Goal: Transaction & Acquisition: Purchase product/service

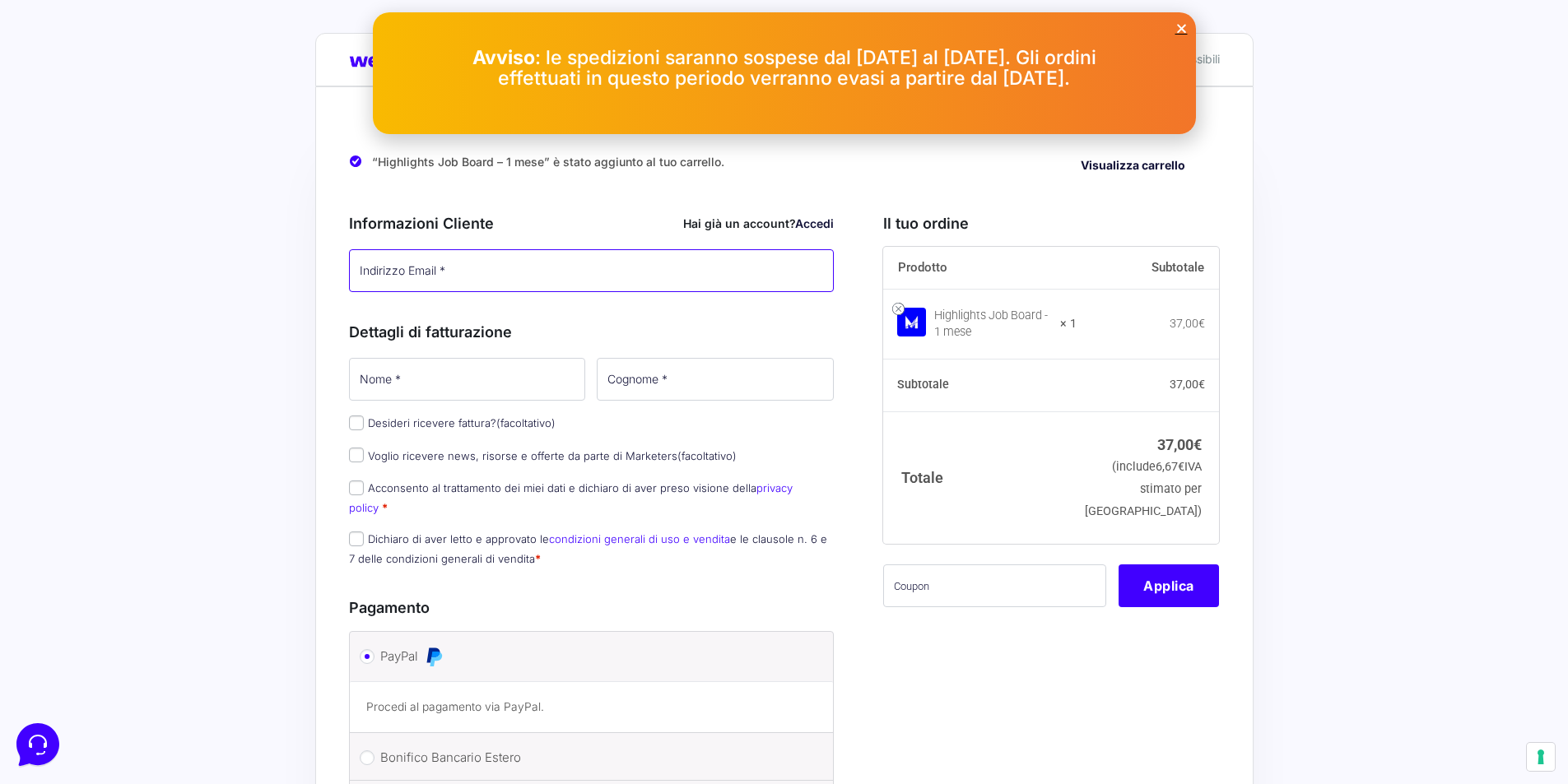
click at [530, 283] on input "Indirizzo Email *" at bounding box center [592, 270] width 486 height 42
drag, startPoint x: 815, startPoint y: 225, endPoint x: 786, endPoint y: 237, distance: 31.4
click at [815, 225] on link "Accedi" at bounding box center [815, 224] width 39 height 14
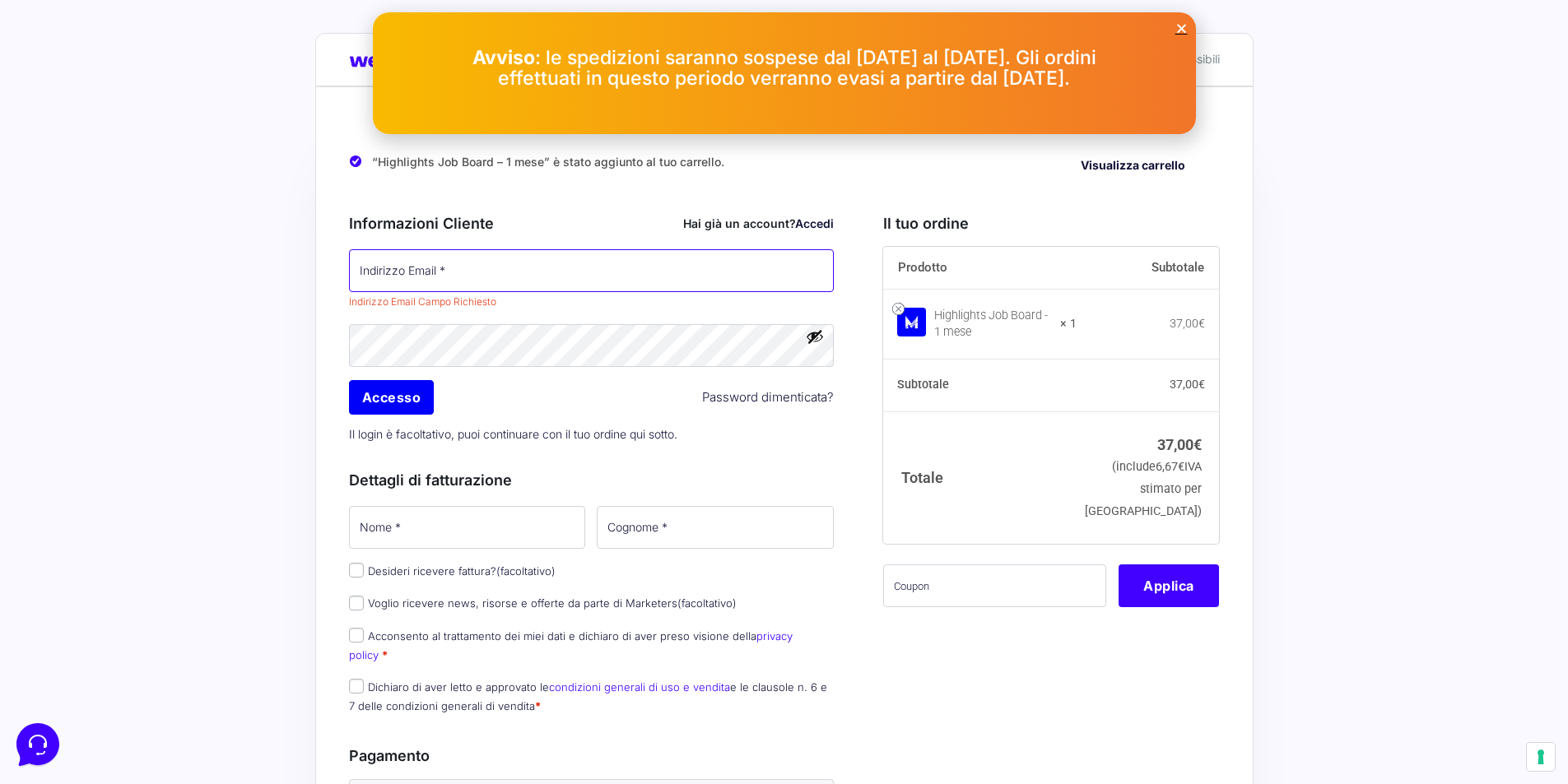
click at [665, 291] on input "Indirizzo Email *" at bounding box center [592, 270] width 486 height 42
type input "[EMAIL_ADDRESS][DOMAIN_NAME]"
click at [394, 411] on div "Password * Accesso Password dimenticata? Il login è facoltativo, puoi continuar…" at bounding box center [592, 386] width 497 height 129
click at [1179, 26] on icon "Close" at bounding box center [1182, 28] width 12 height 12
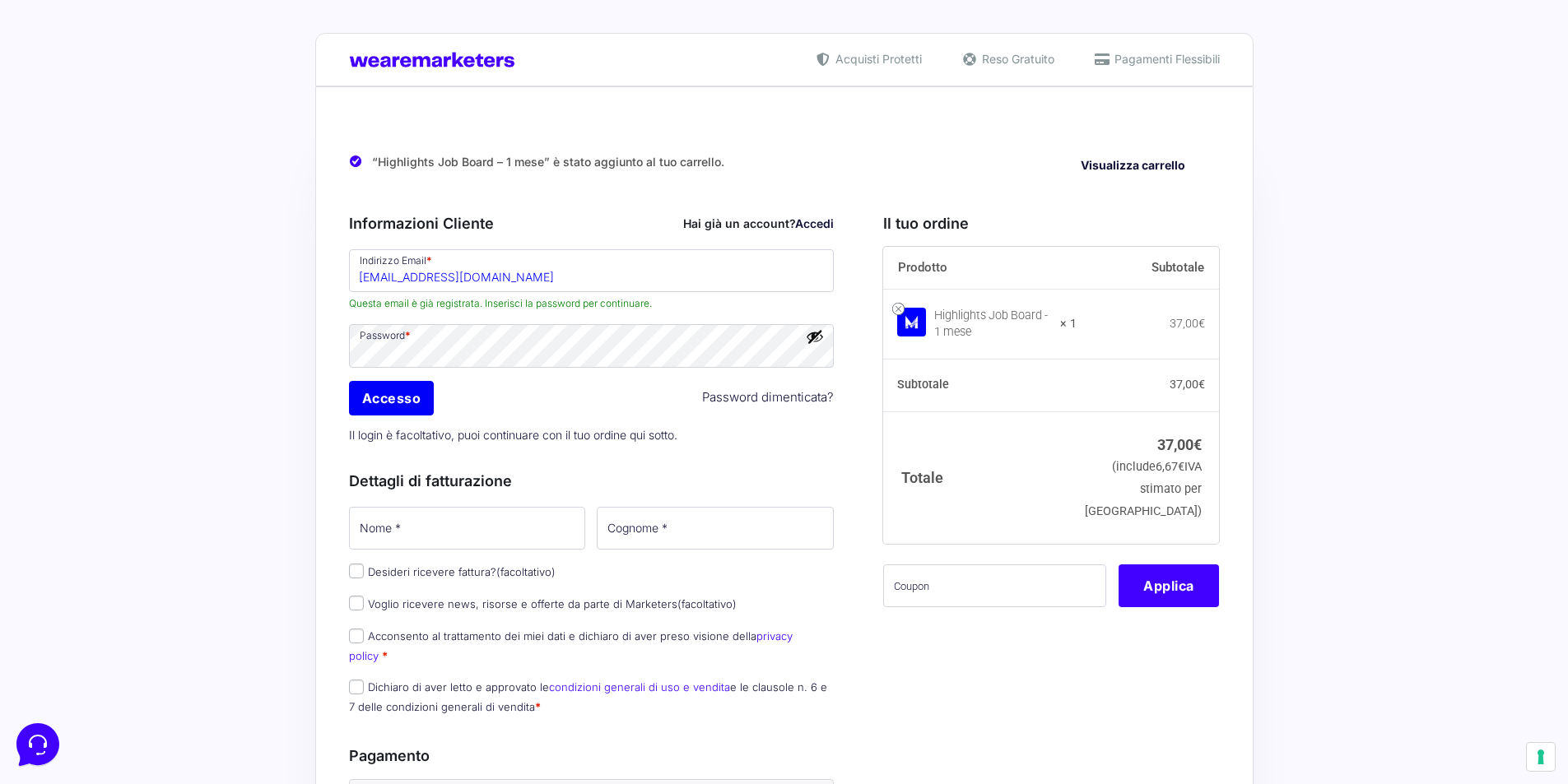
click at [816, 223] on link "Accedi" at bounding box center [815, 224] width 39 height 14
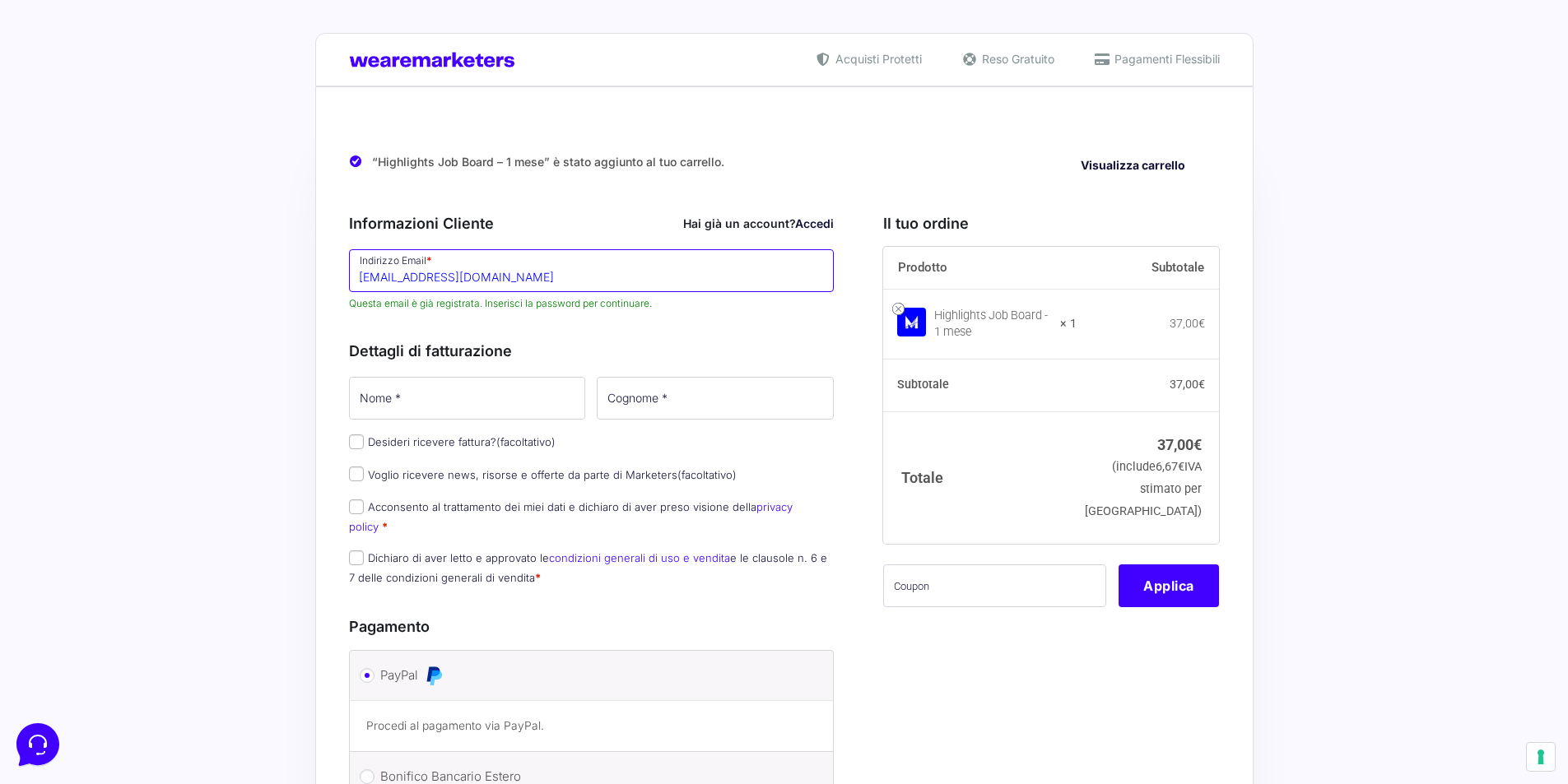
click at [556, 275] on input "[EMAIL_ADDRESS][DOMAIN_NAME]" at bounding box center [592, 270] width 486 height 42
click at [805, 225] on link "Accedi" at bounding box center [815, 224] width 39 height 14
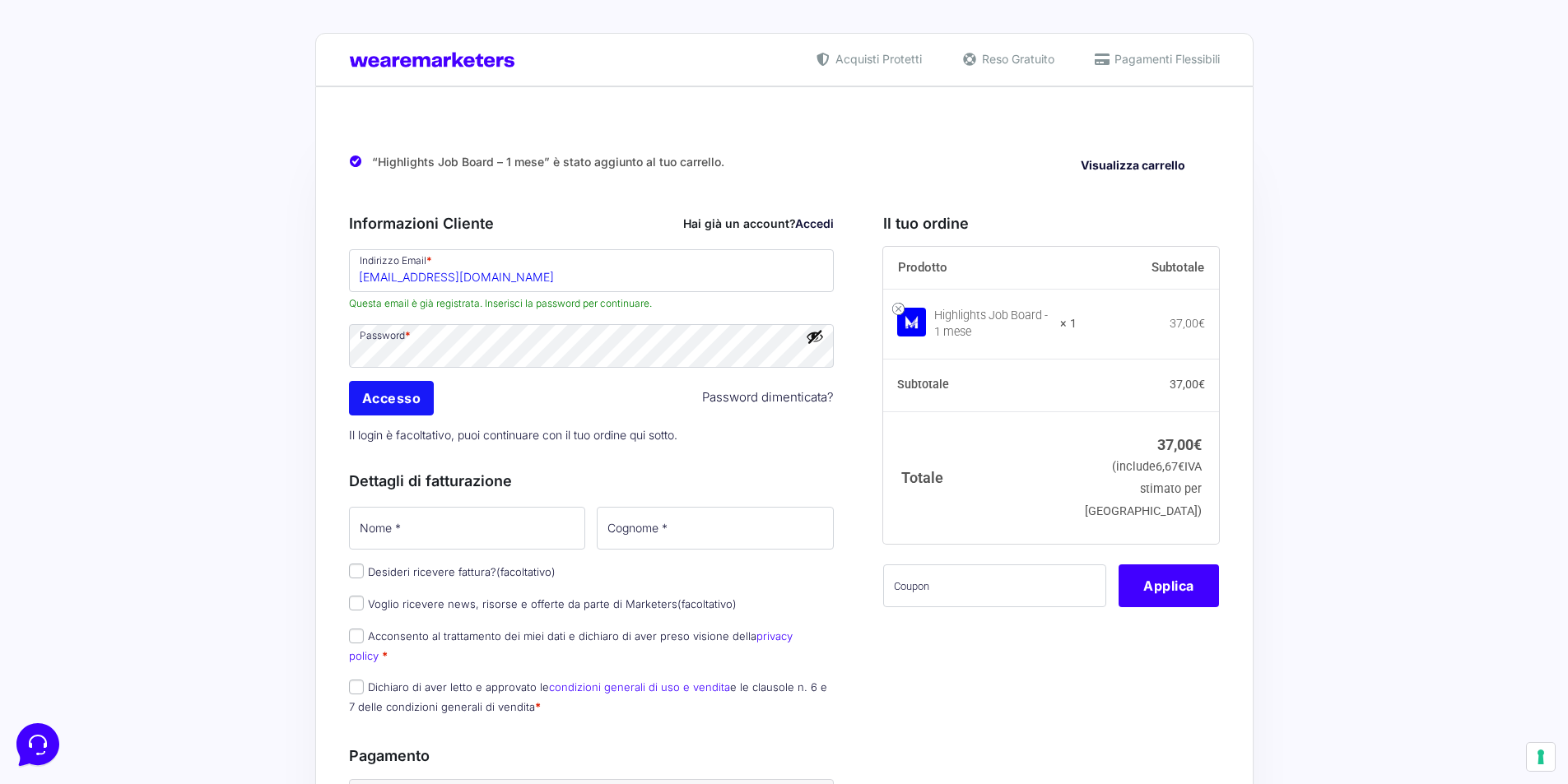
click at [402, 400] on input "Accesso" at bounding box center [392, 398] width 86 height 34
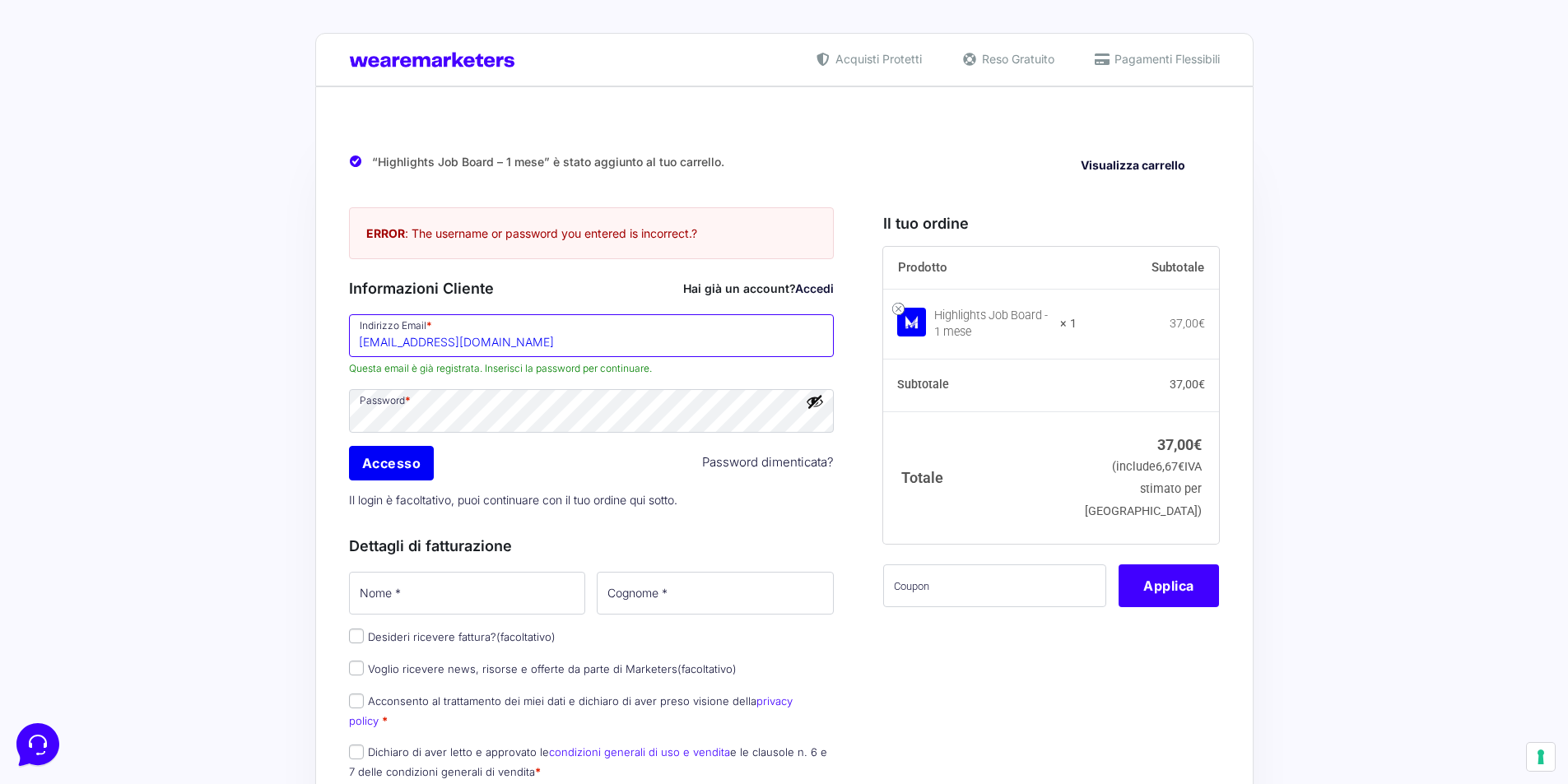
click at [530, 333] on input "[EMAIL_ADDRESS][DOMAIN_NAME]" at bounding box center [592, 336] width 486 height 42
click at [320, 328] on div "“Highlights Job Board – 1 mese” è stato aggiunto al tuo carrello. Visualizza ca…" at bounding box center [784, 638] width 938 height 1104
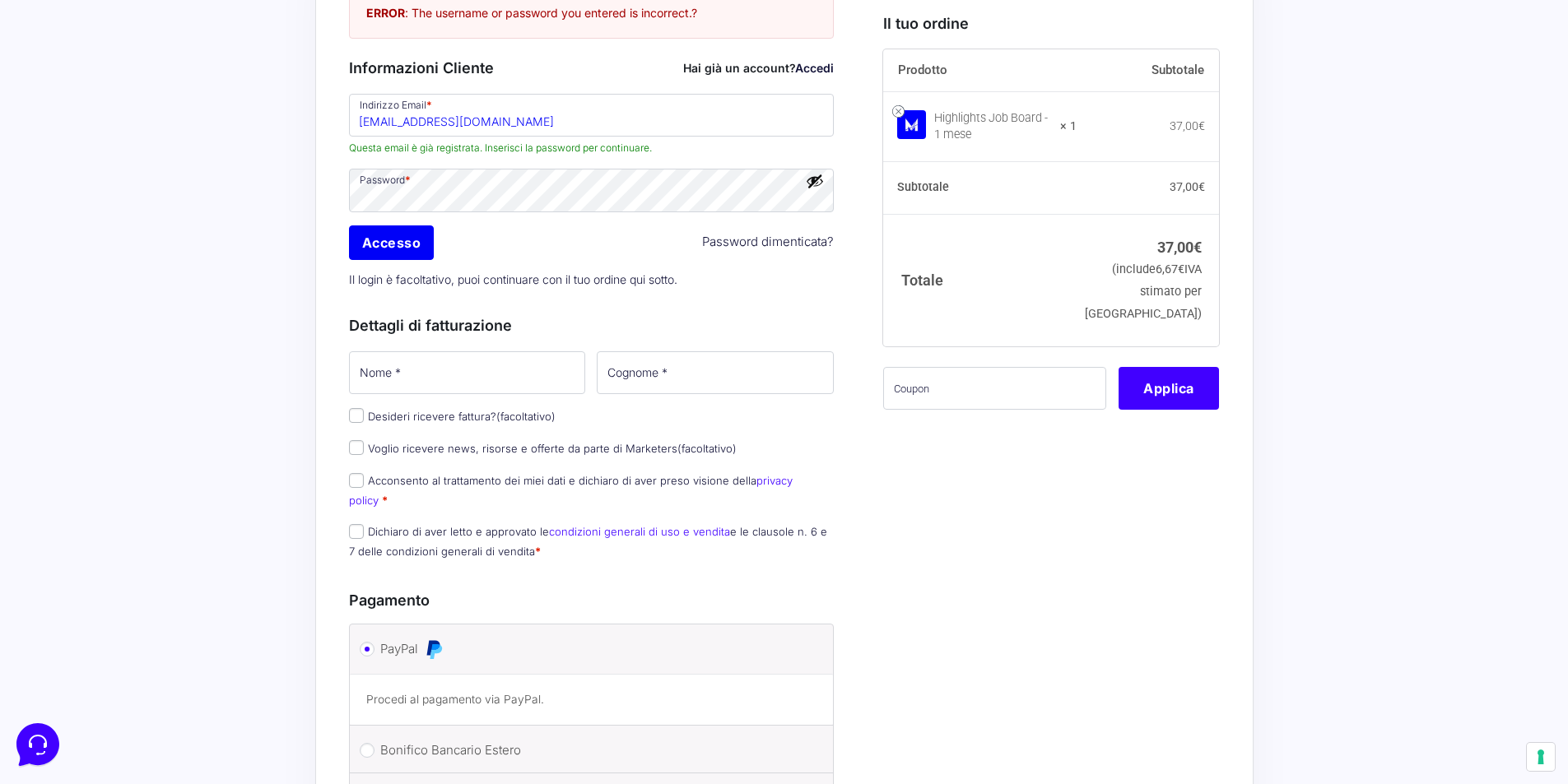
scroll to position [247, 0]
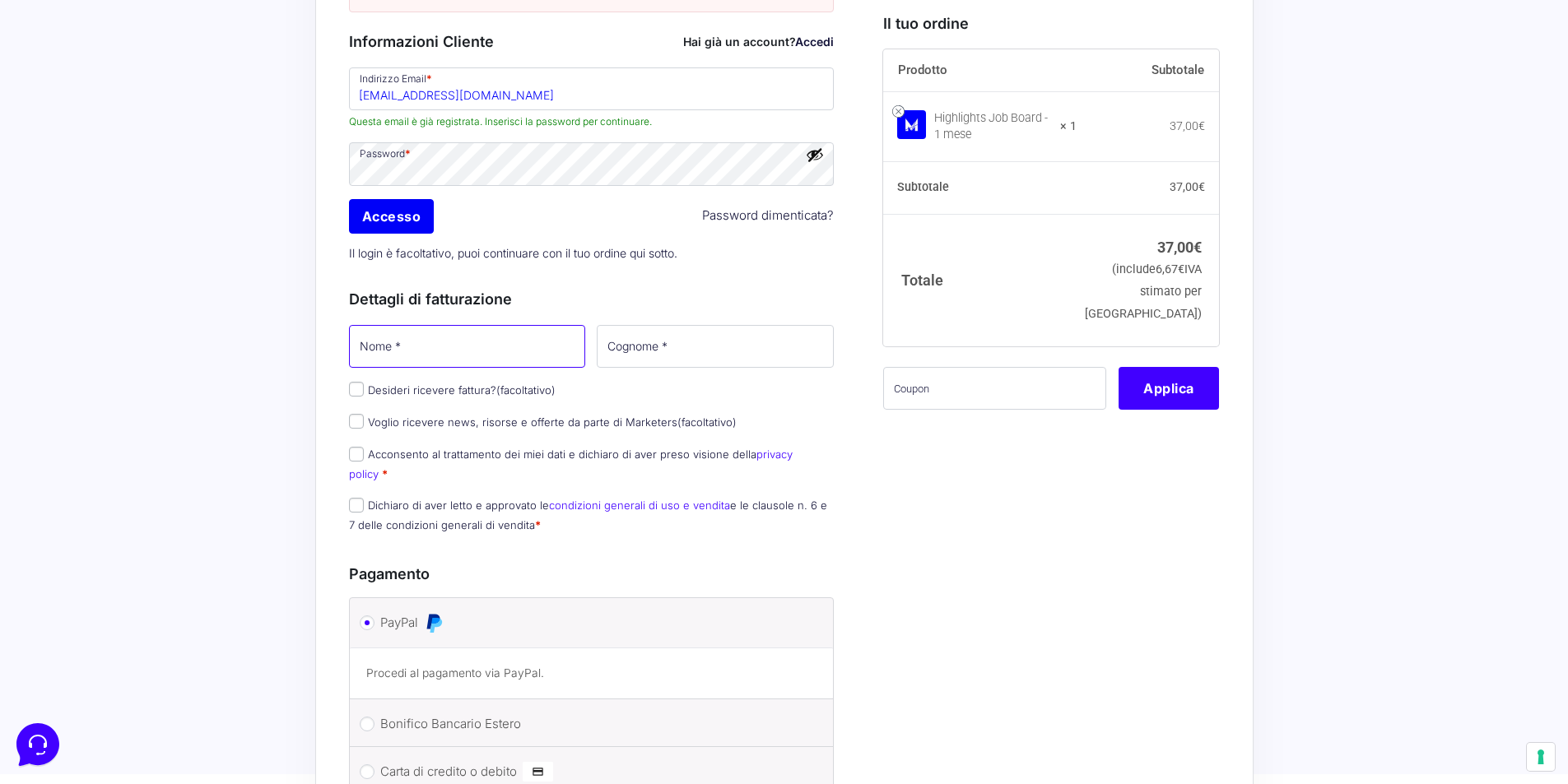
click at [470, 341] on input "Nome *" at bounding box center [468, 346] width 237 height 42
type input "[PERSON_NAME]"
type input "Ciotta"
click at [440, 393] on label "Desideri ricevere fattura? (facoltativo)" at bounding box center [453, 390] width 207 height 13
click at [363, 393] on input "Desideri ricevere fattura? (facoltativo)" at bounding box center [356, 389] width 15 height 15
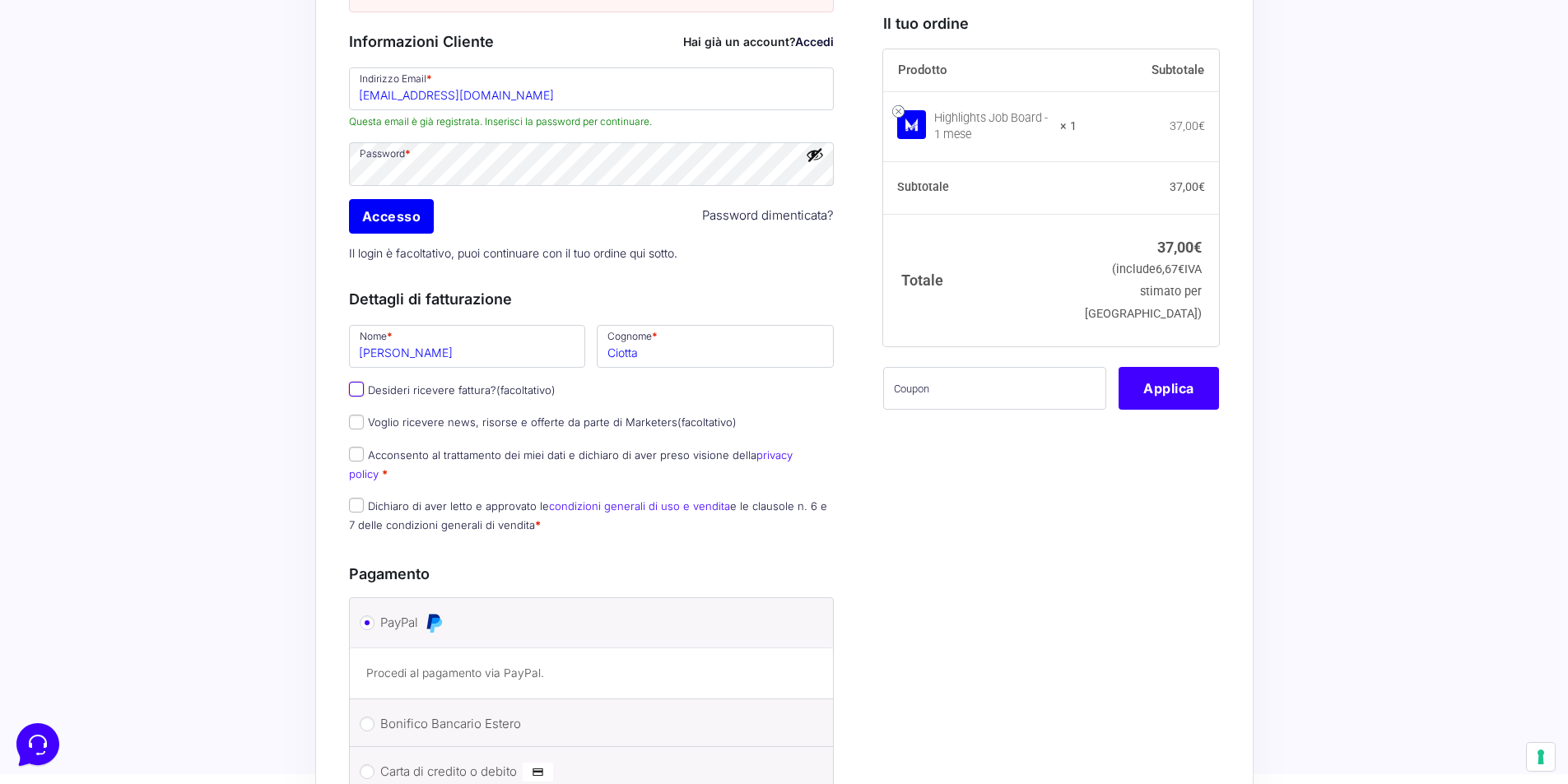
checkbox input "true"
select select "IT"
type input "0000000"
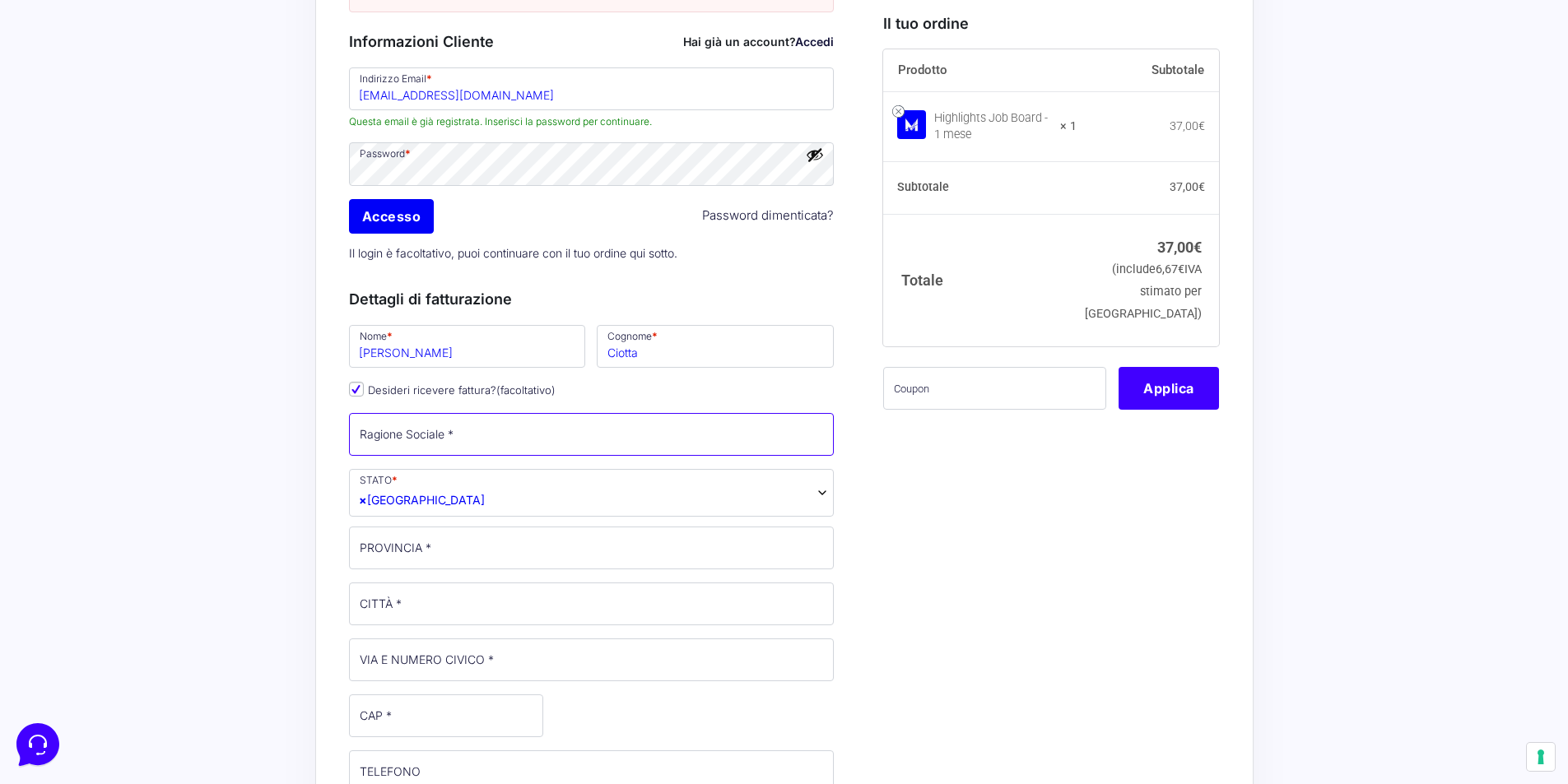
click at [453, 441] on input "Ragione Sociale *" at bounding box center [592, 434] width 486 height 42
type input "P"
type input "So Make srl"
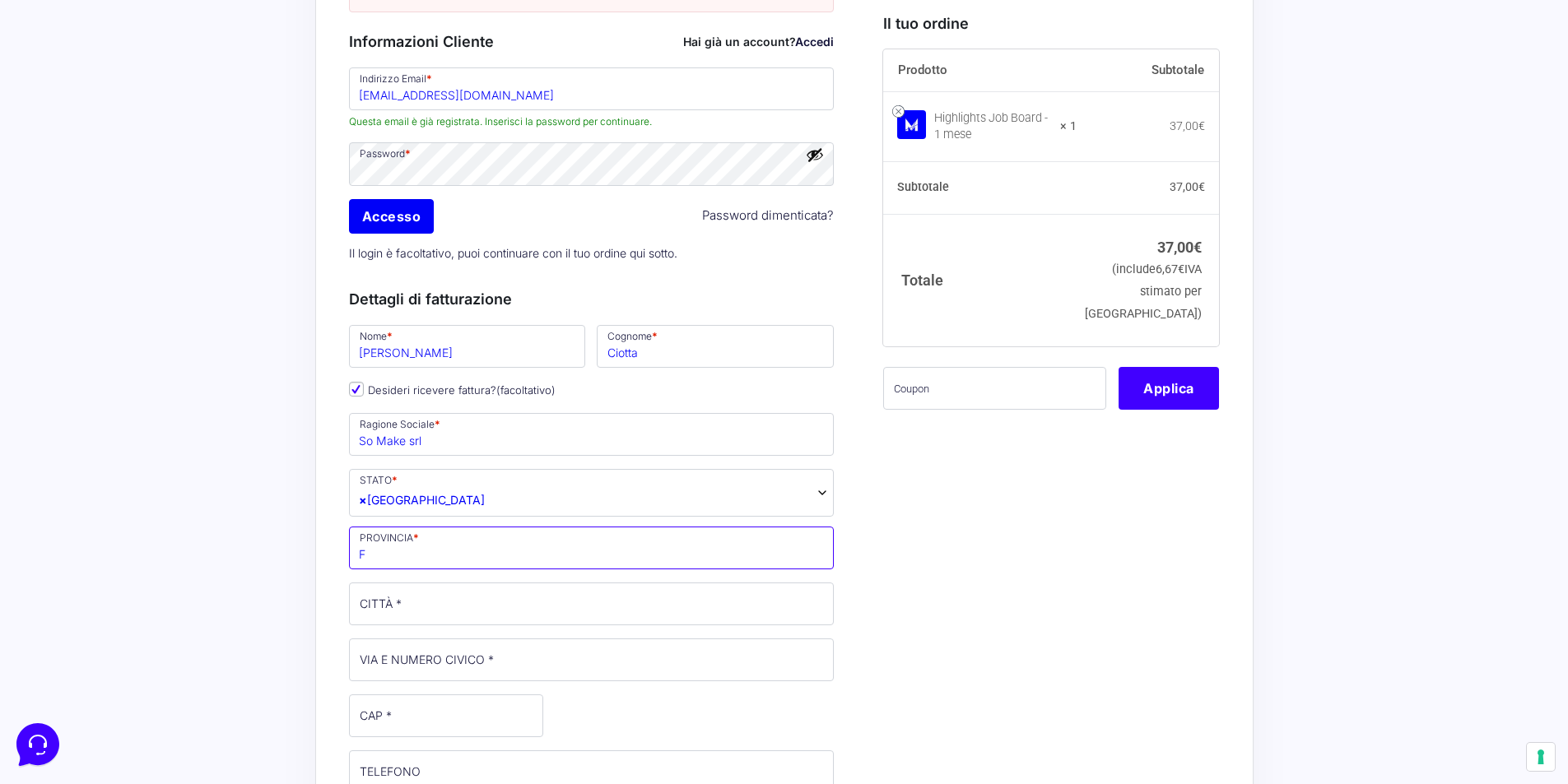
type input "FI"
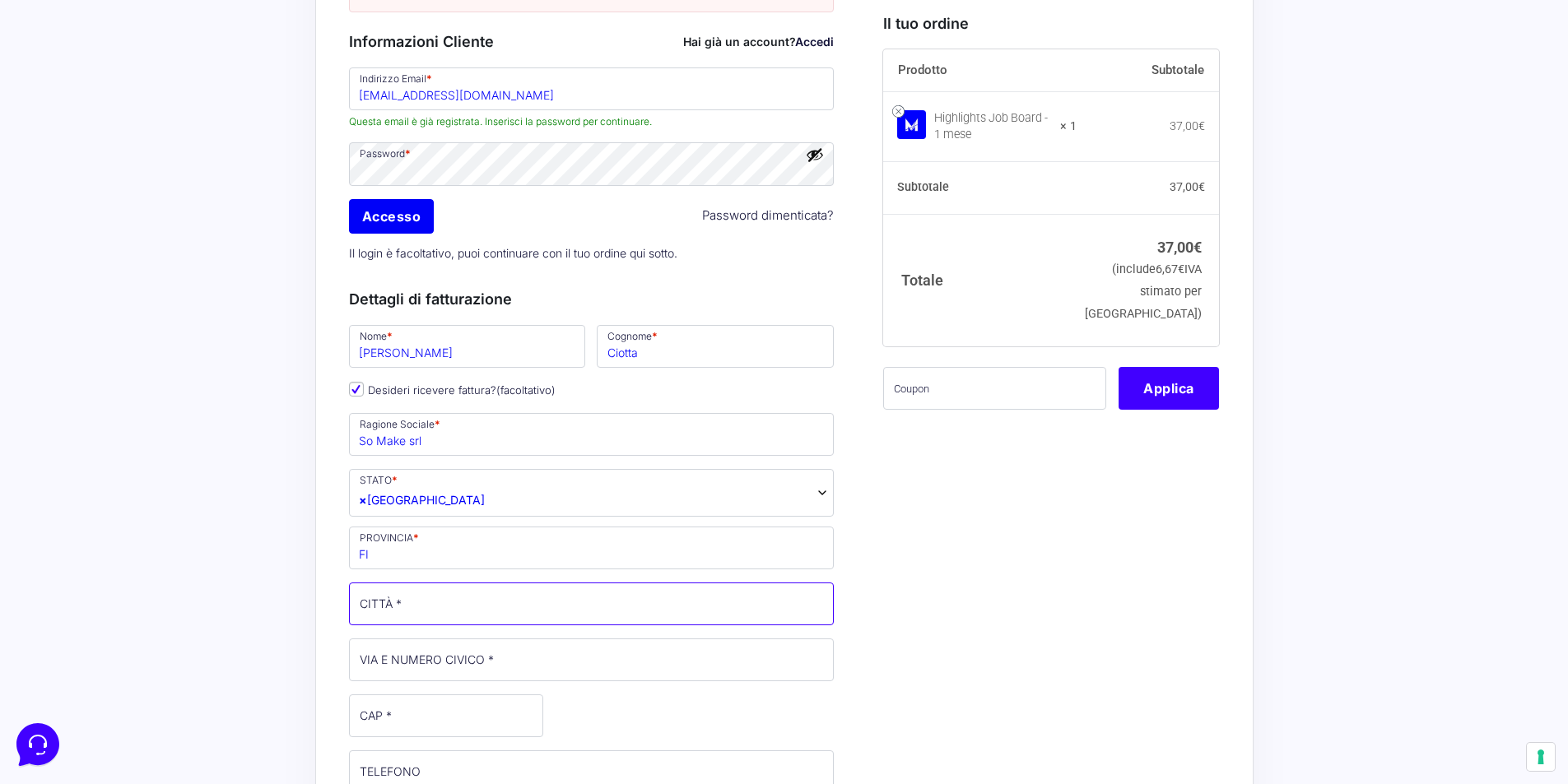
type input "[GEOGRAPHIC_DATA]"
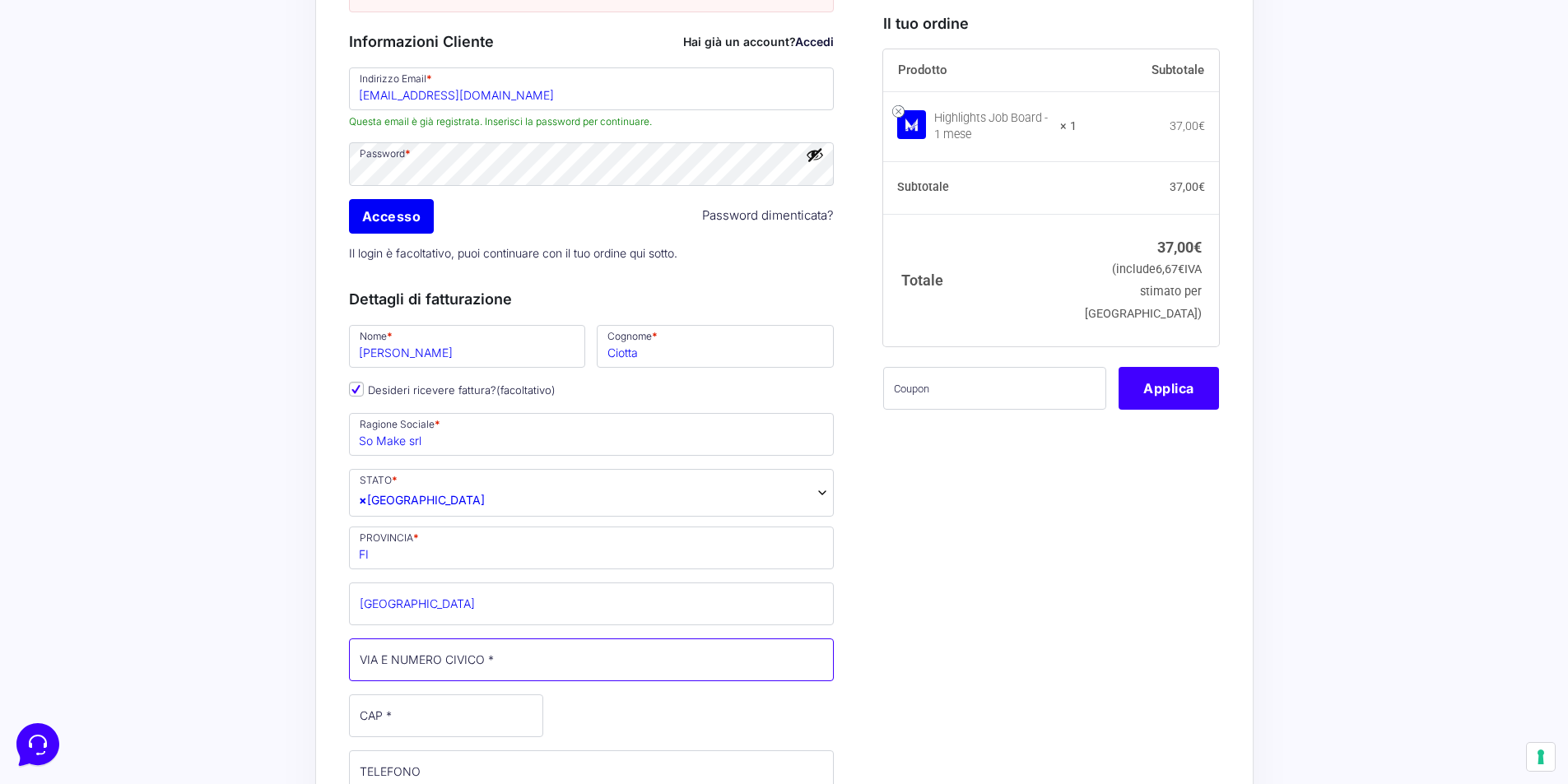
type input "[STREET_ADDRESS]"
type input "50127"
type input "[PHONE_NUMBER]"
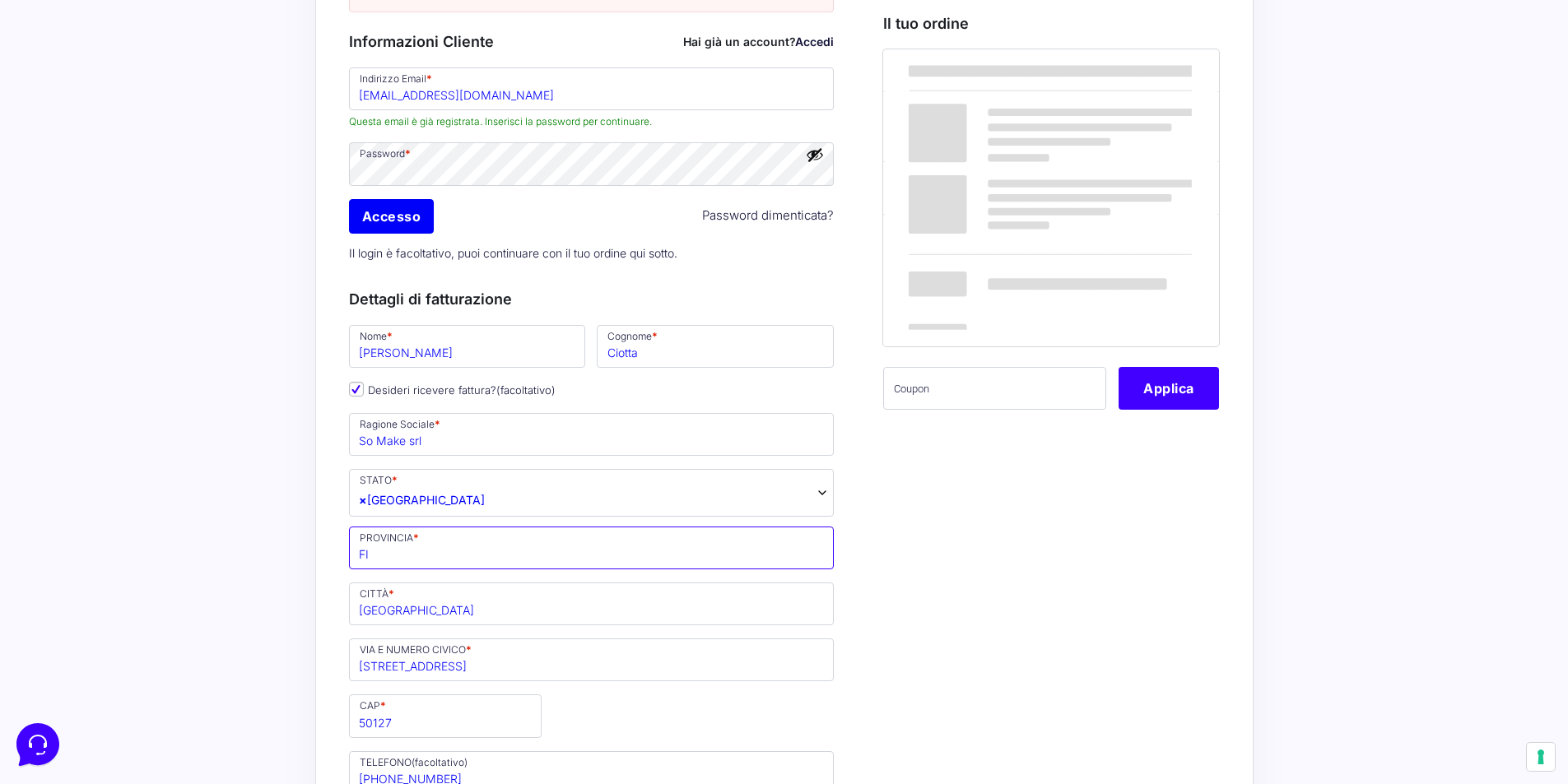
type input "FI"
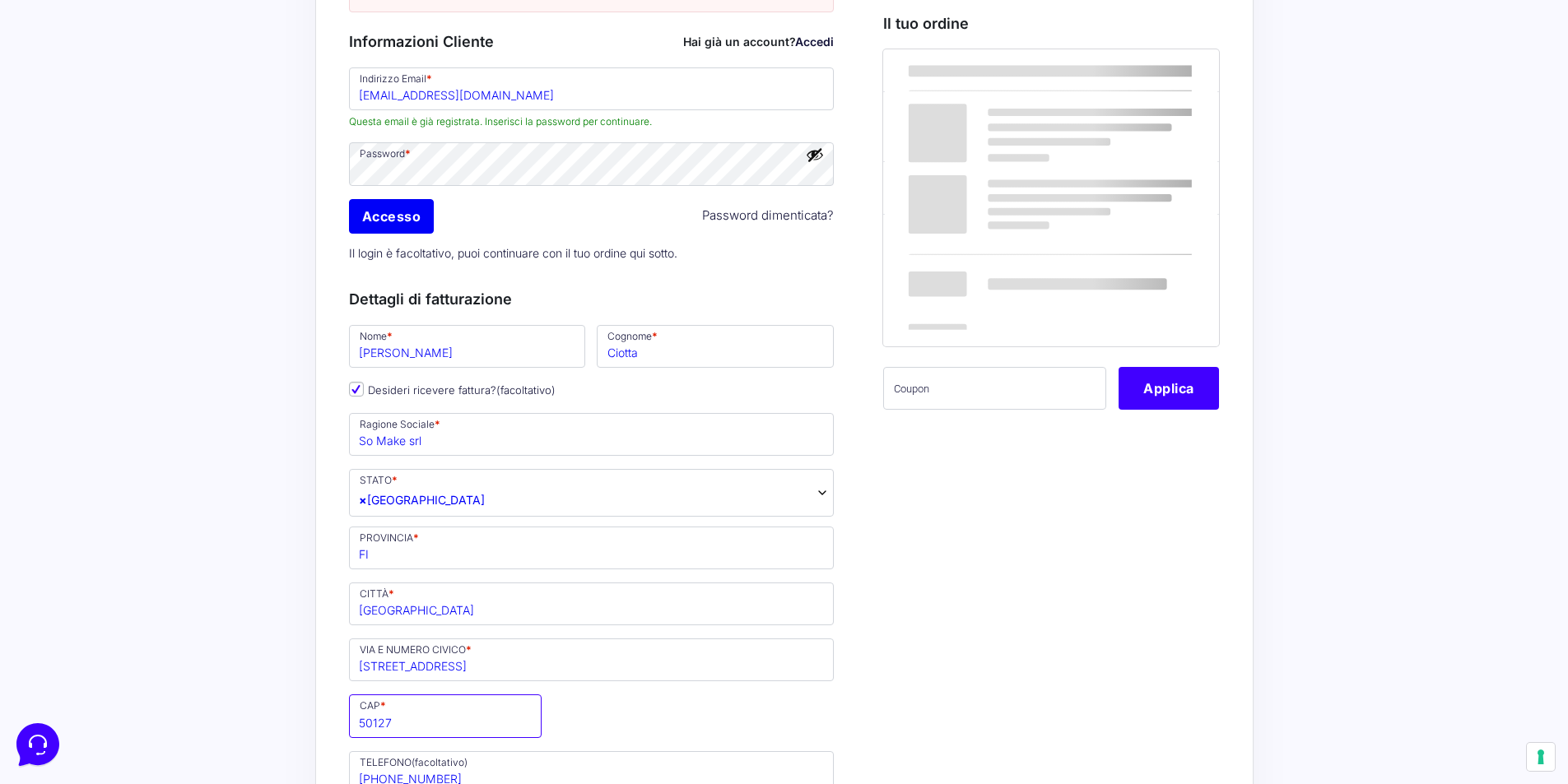
click at [409, 728] on input "50127" at bounding box center [446, 716] width 193 height 42
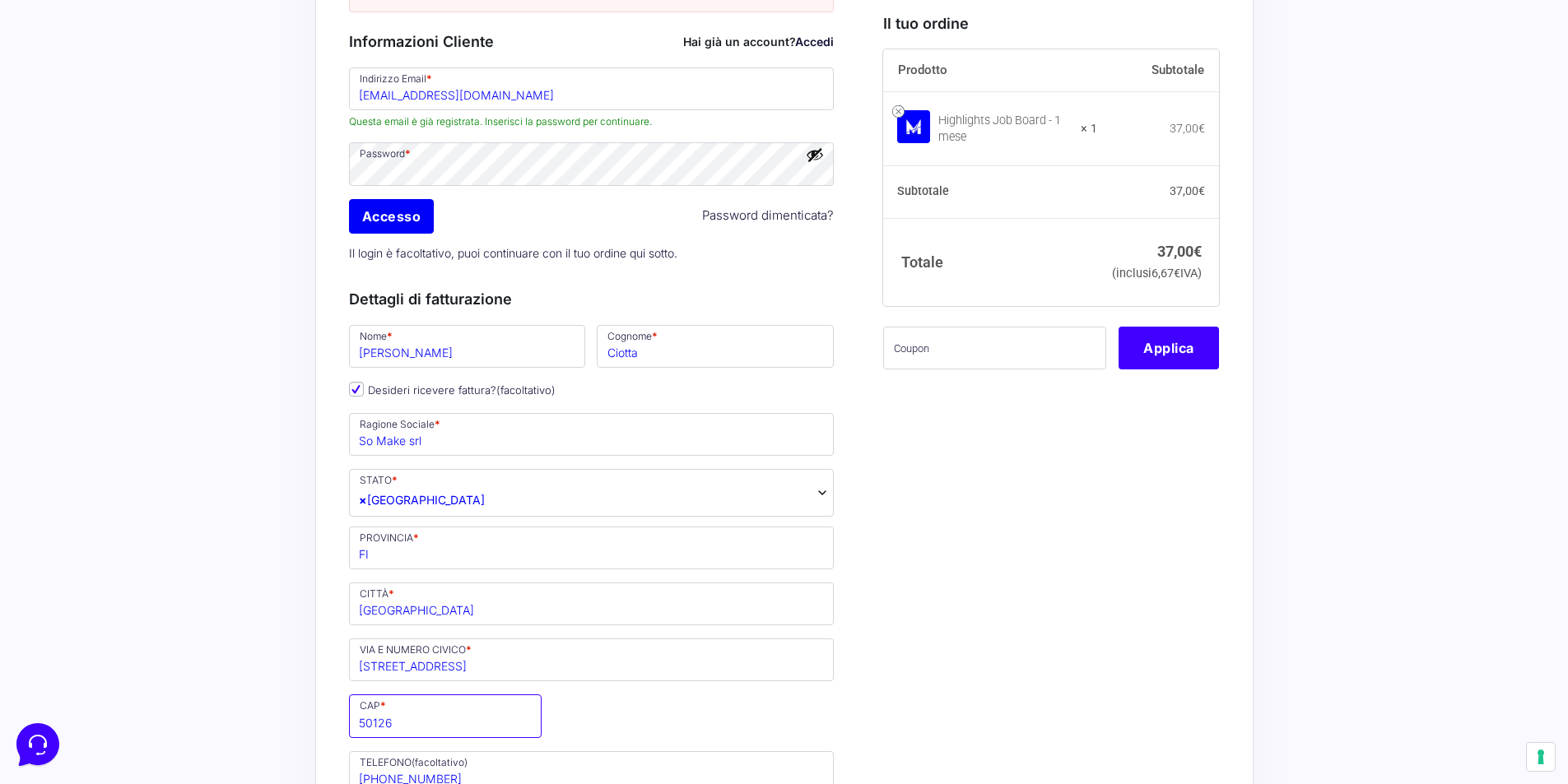
type input "50126"
click at [624, 658] on input "[STREET_ADDRESS]" at bounding box center [592, 659] width 486 height 42
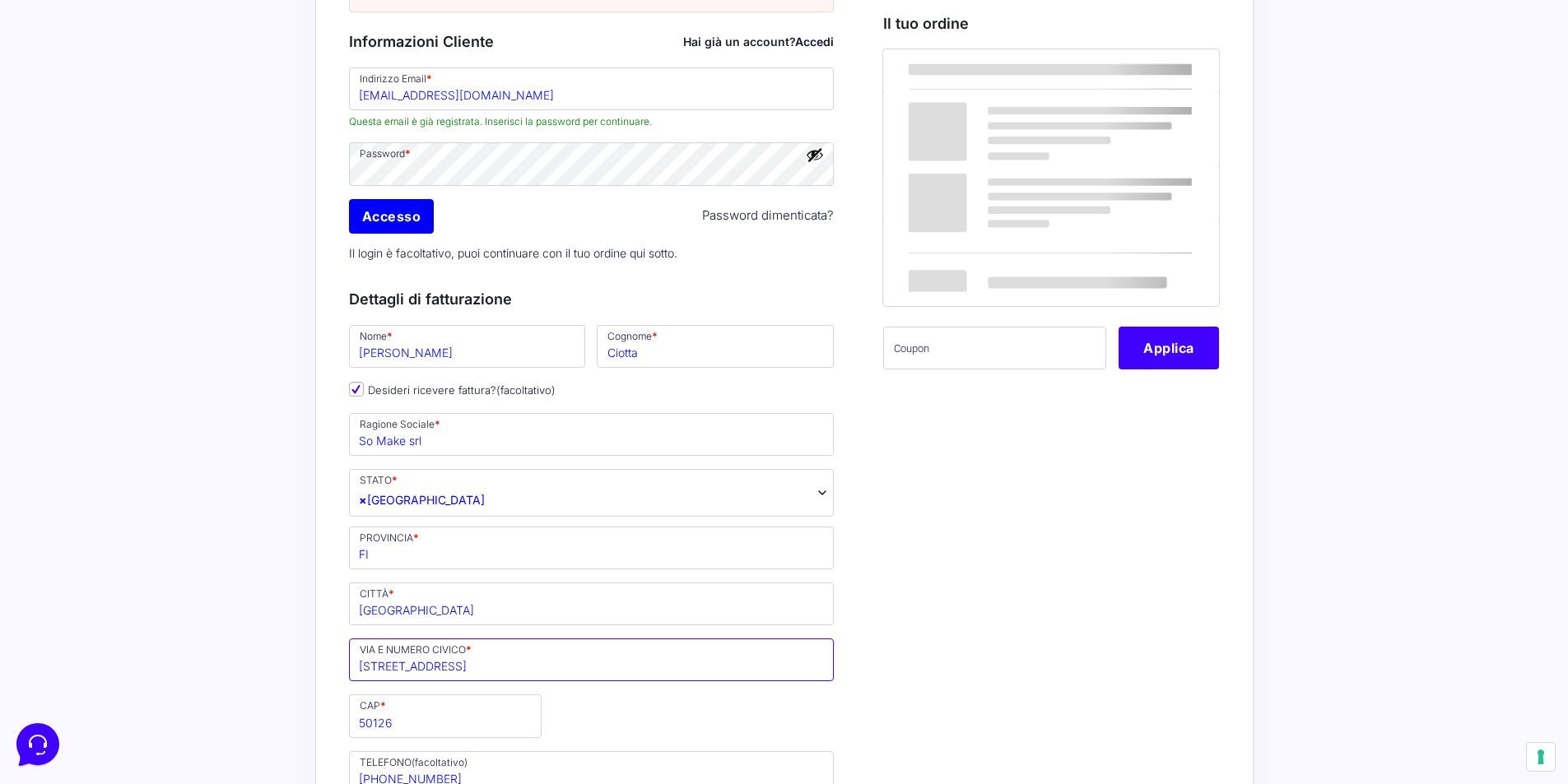
click at [401, 670] on input "[STREET_ADDRESS]" at bounding box center [592, 659] width 486 height 42
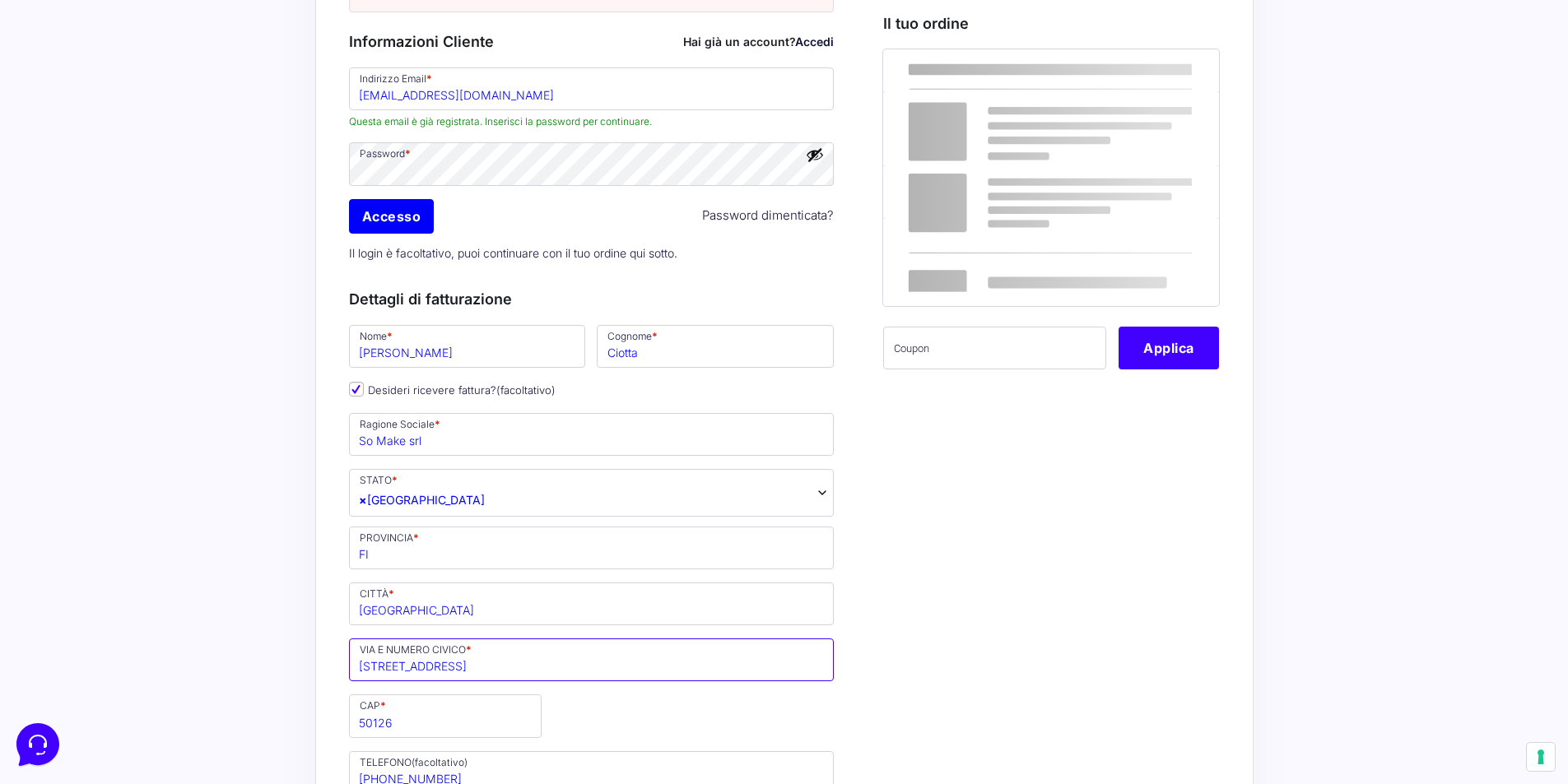
click at [401, 670] on input "[STREET_ADDRESS]" at bounding box center [592, 659] width 486 height 42
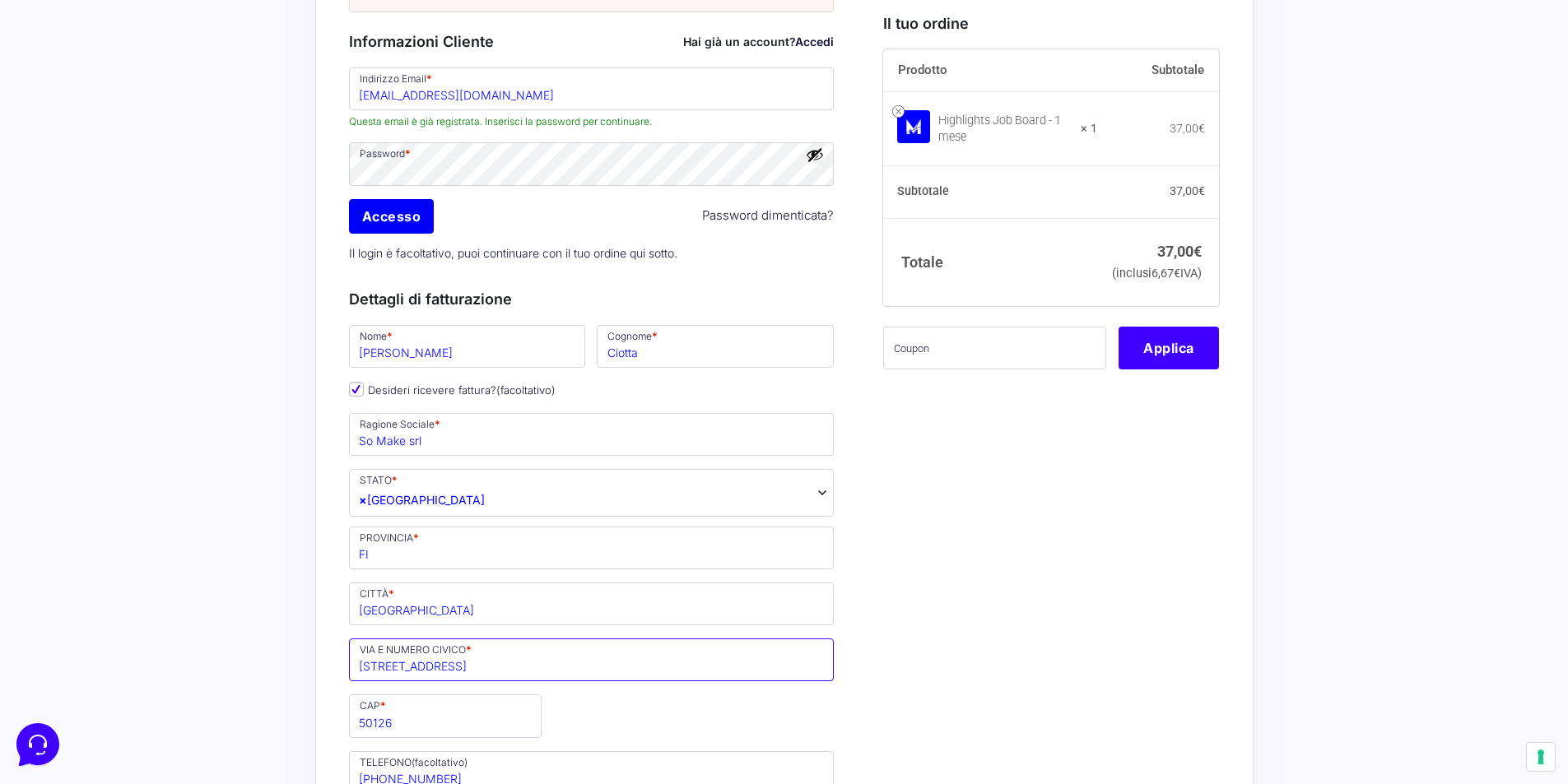
scroll to position [411, 0]
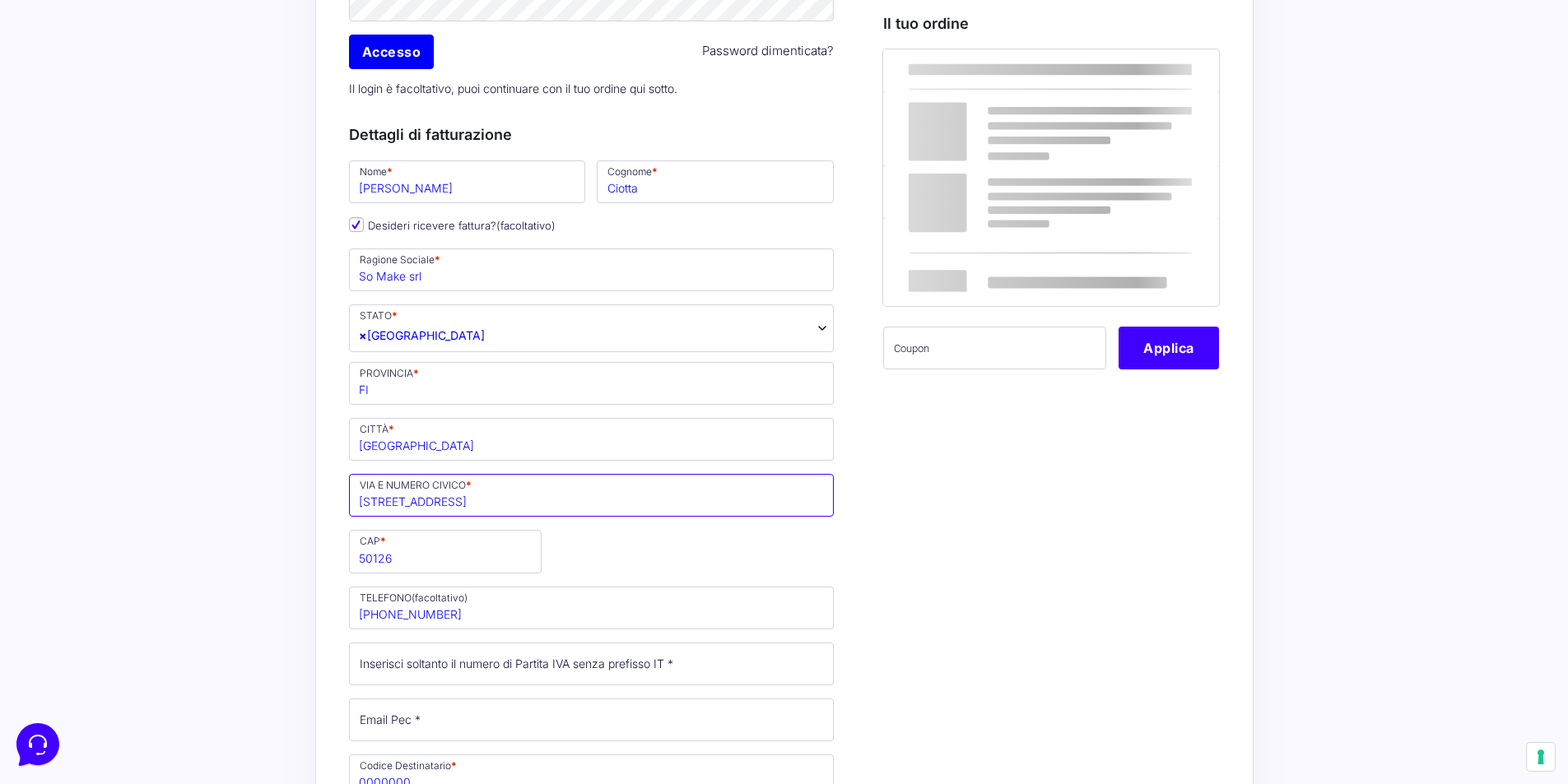
type input "[STREET_ADDRESS]"
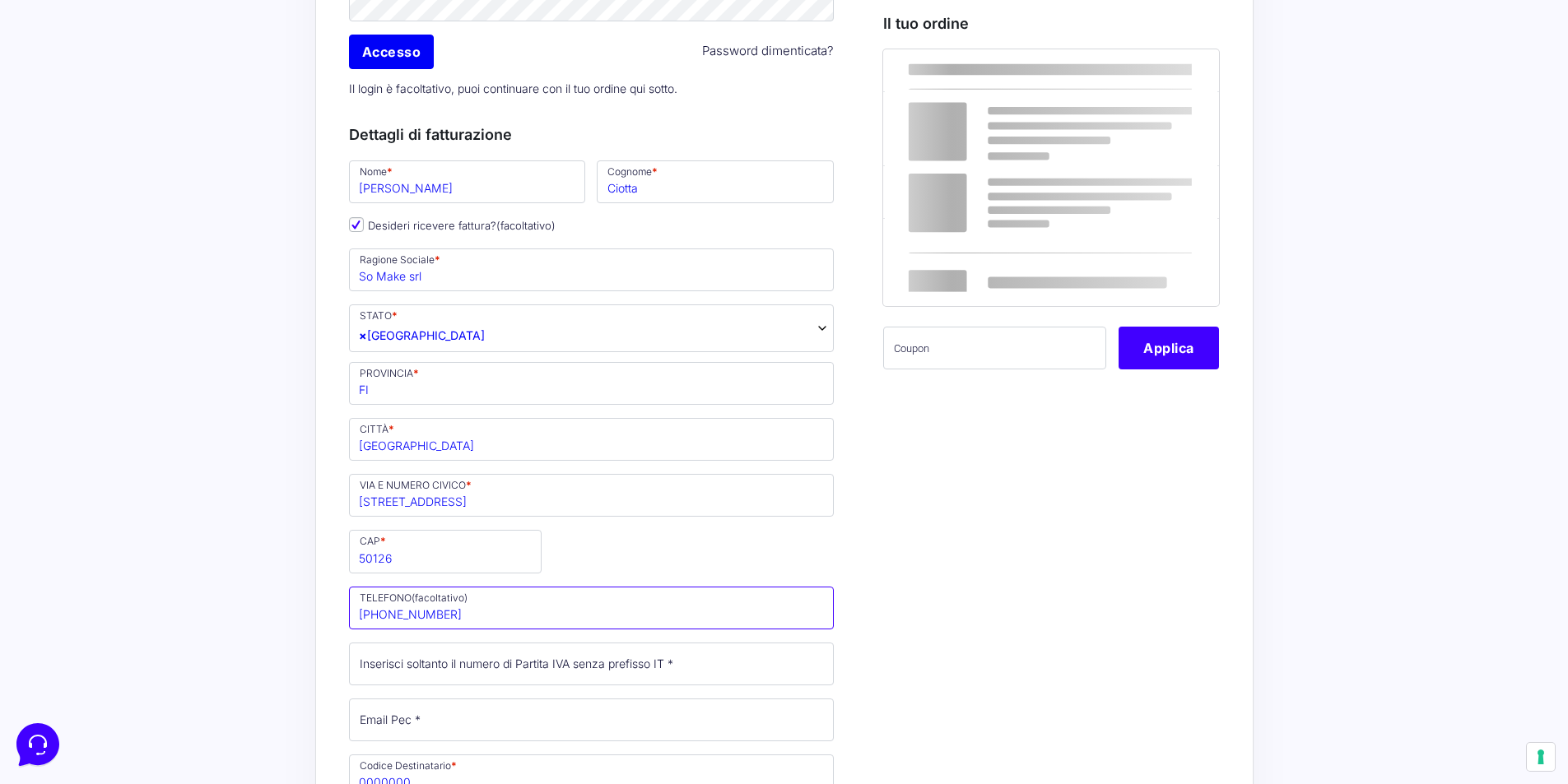
click at [399, 624] on input "[PHONE_NUMBER]" at bounding box center [592, 608] width 486 height 42
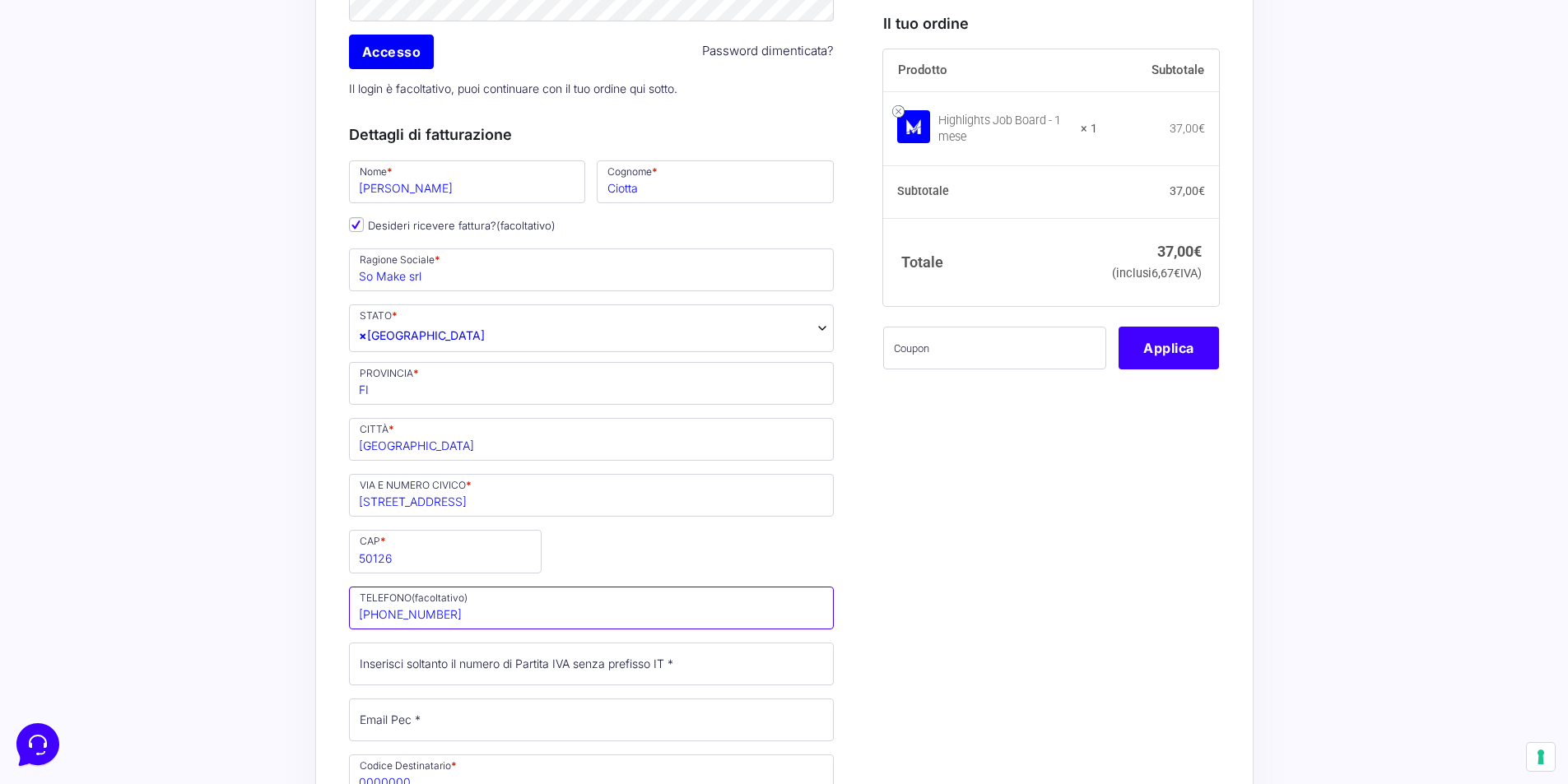
click at [399, 624] on input "[PHONE_NUMBER]" at bounding box center [592, 608] width 486 height 42
type input "[PHONE_NUMBER]"
click at [272, 563] on div "Acquisti Protetti Reso Gratuito Pagamenti Flessibili “Highlights Job Board – 1 …" at bounding box center [784, 507] width 1568 height 1838
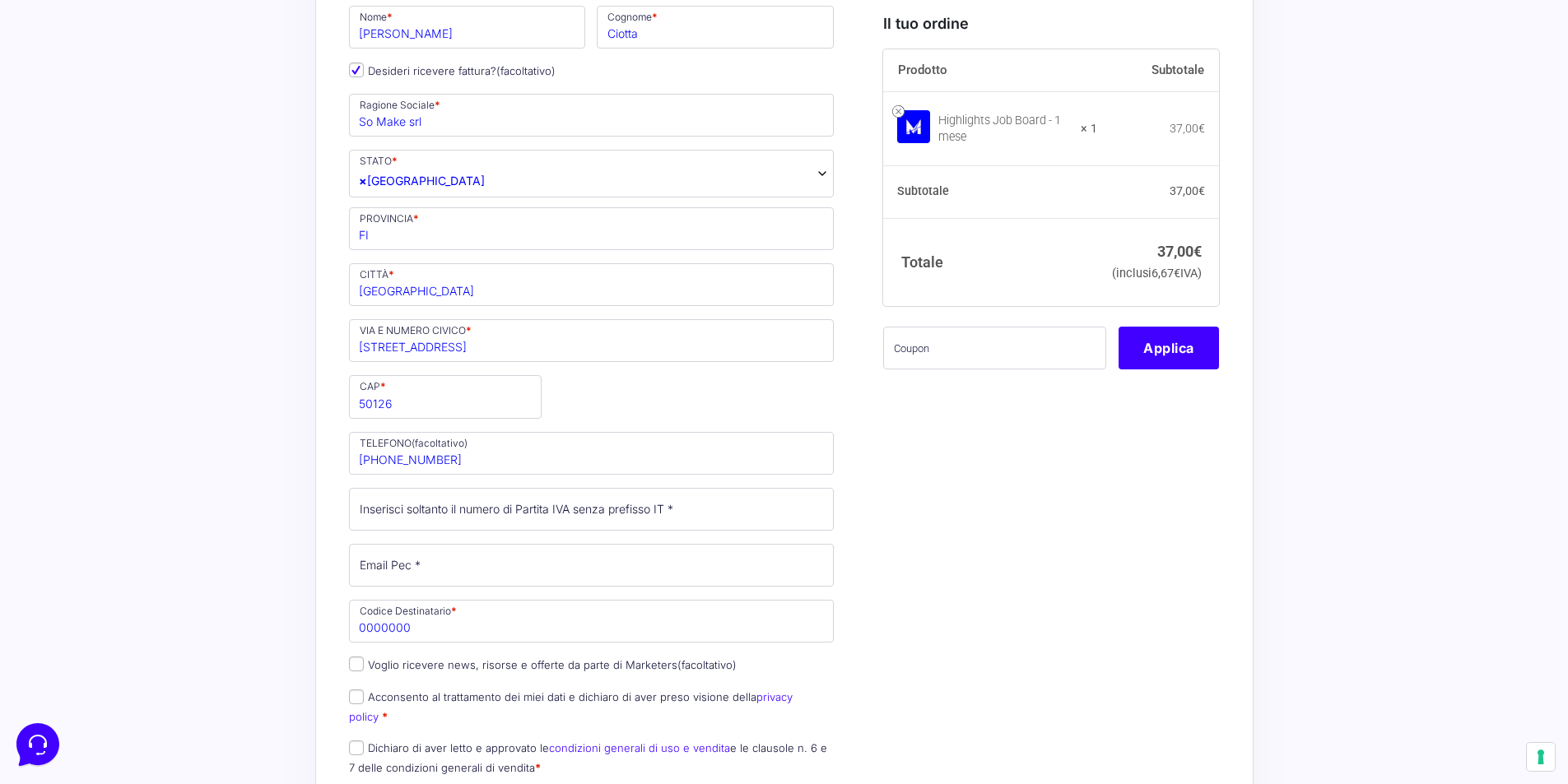
scroll to position [576, 0]
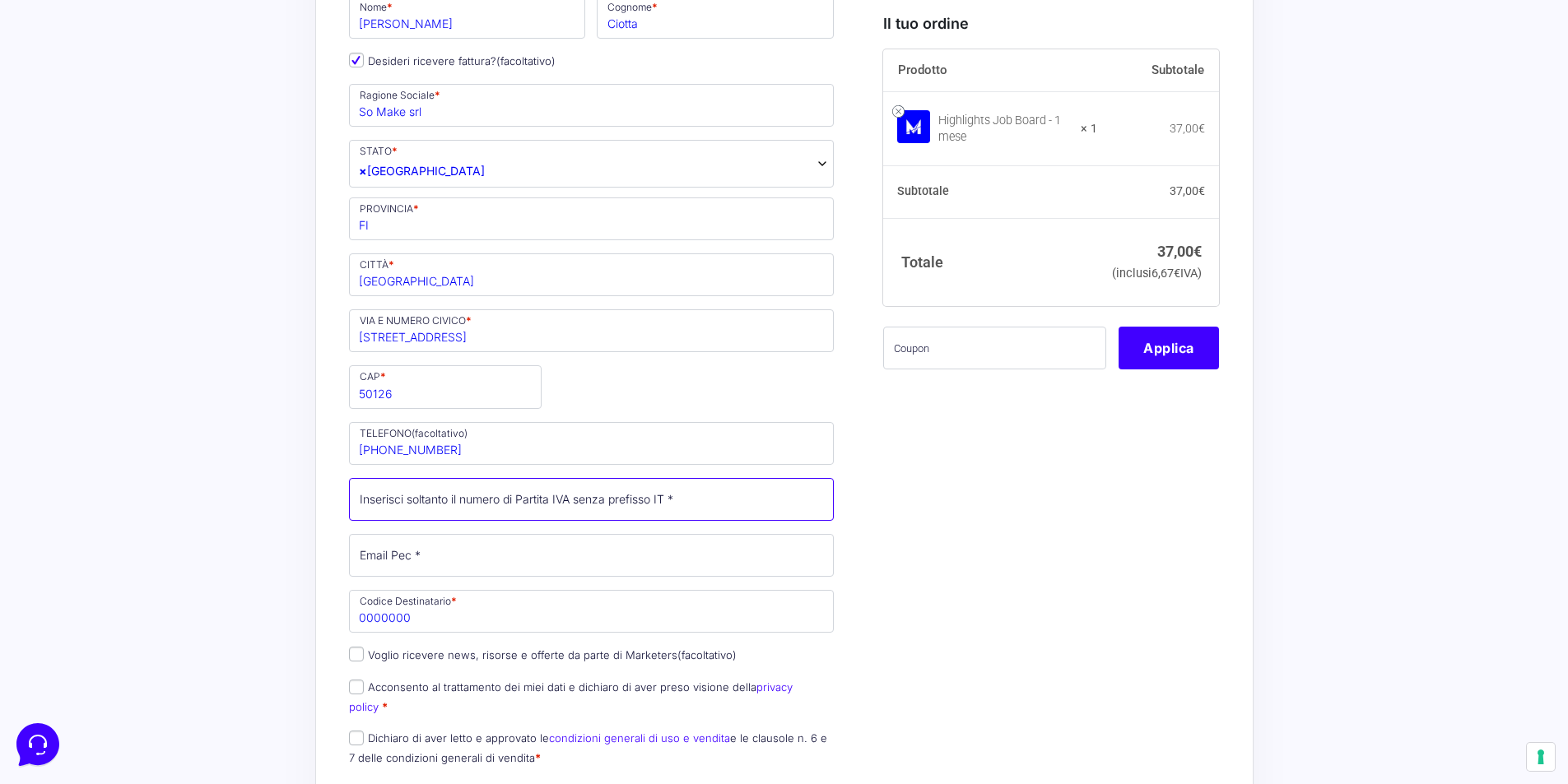
click at [396, 513] on input "Partita Iva *" at bounding box center [592, 499] width 486 height 42
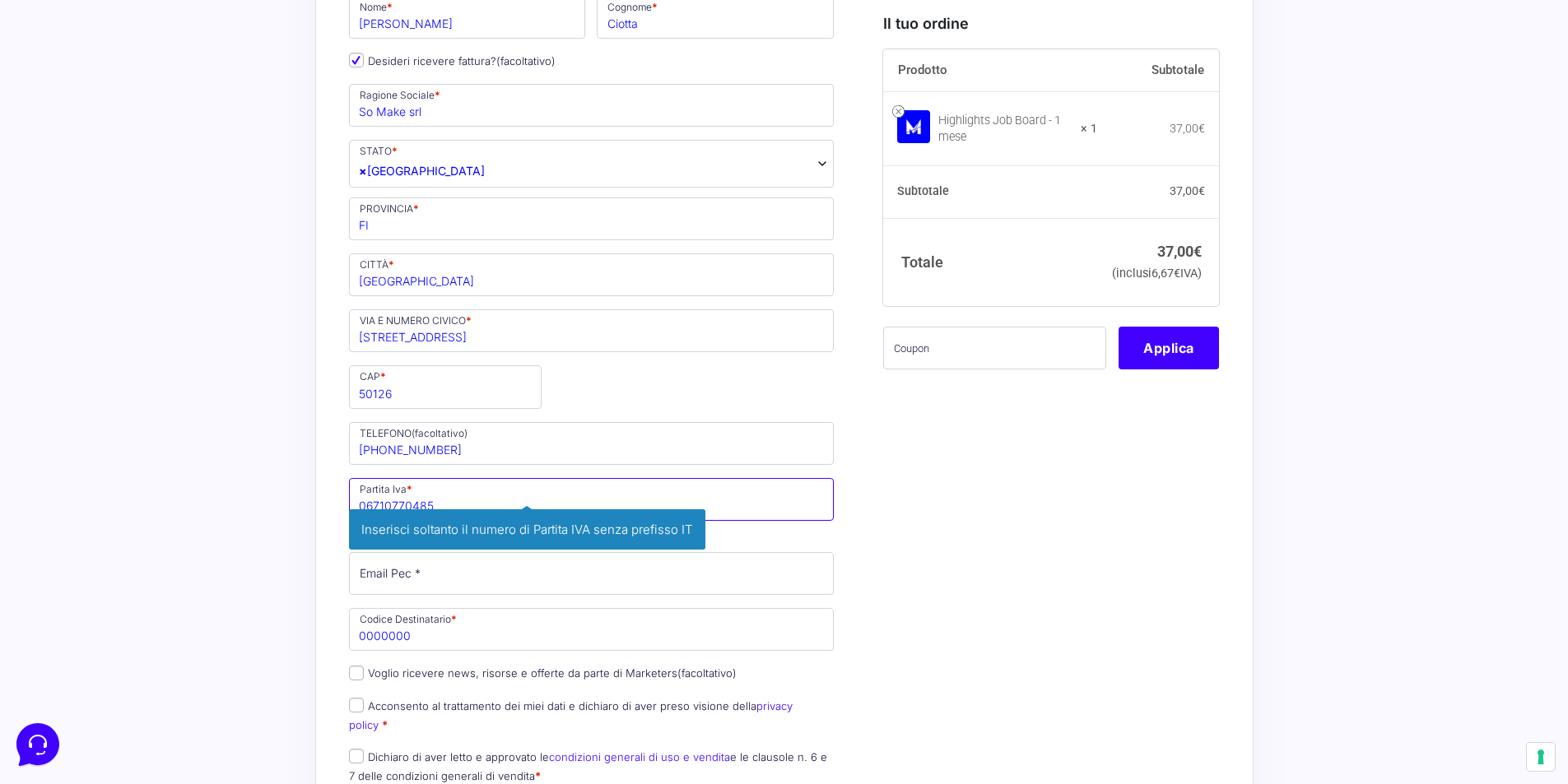
type input "06710770485"
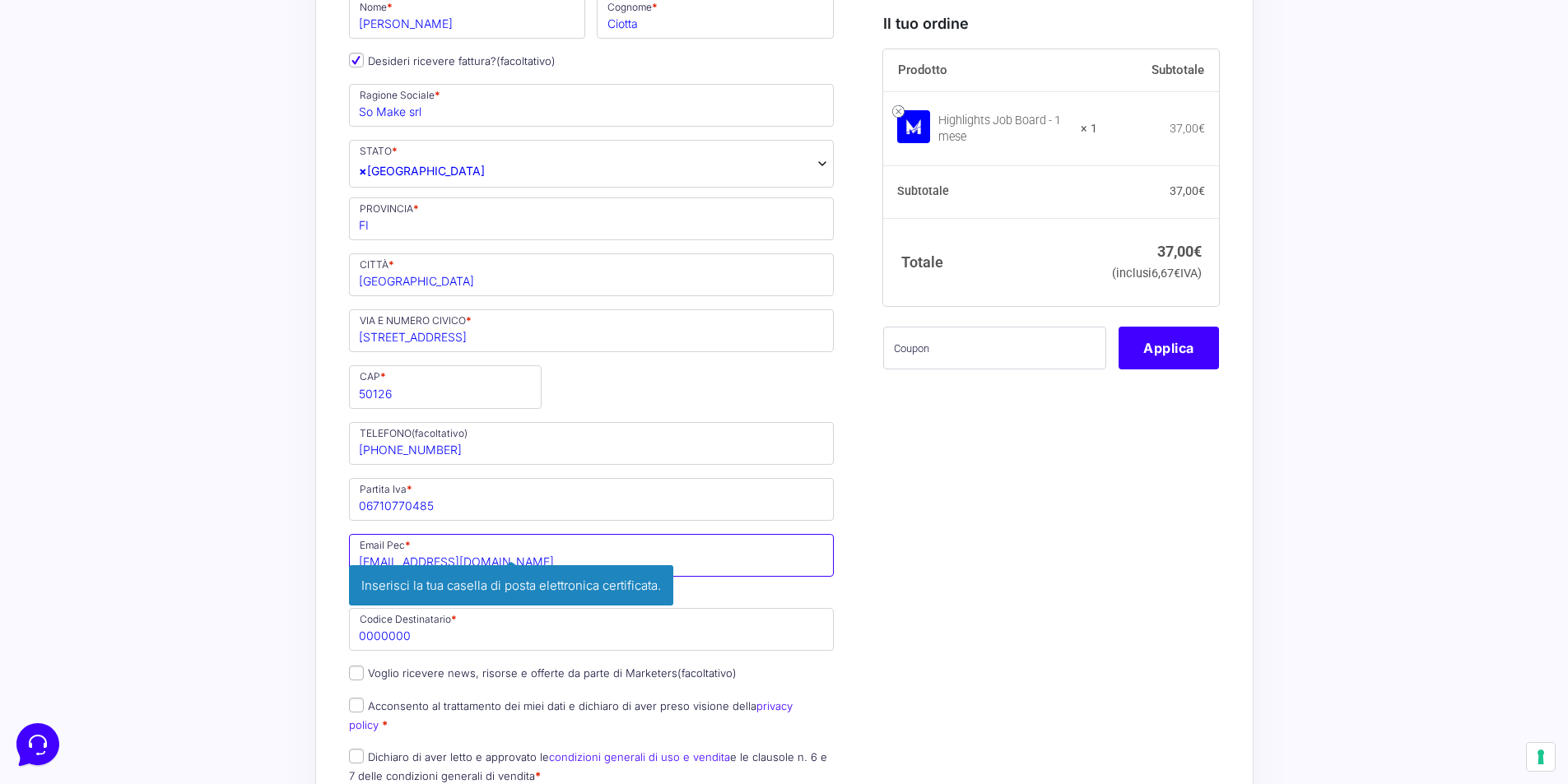
type input "[EMAIL_ADDRESS][DOMAIN_NAME]"
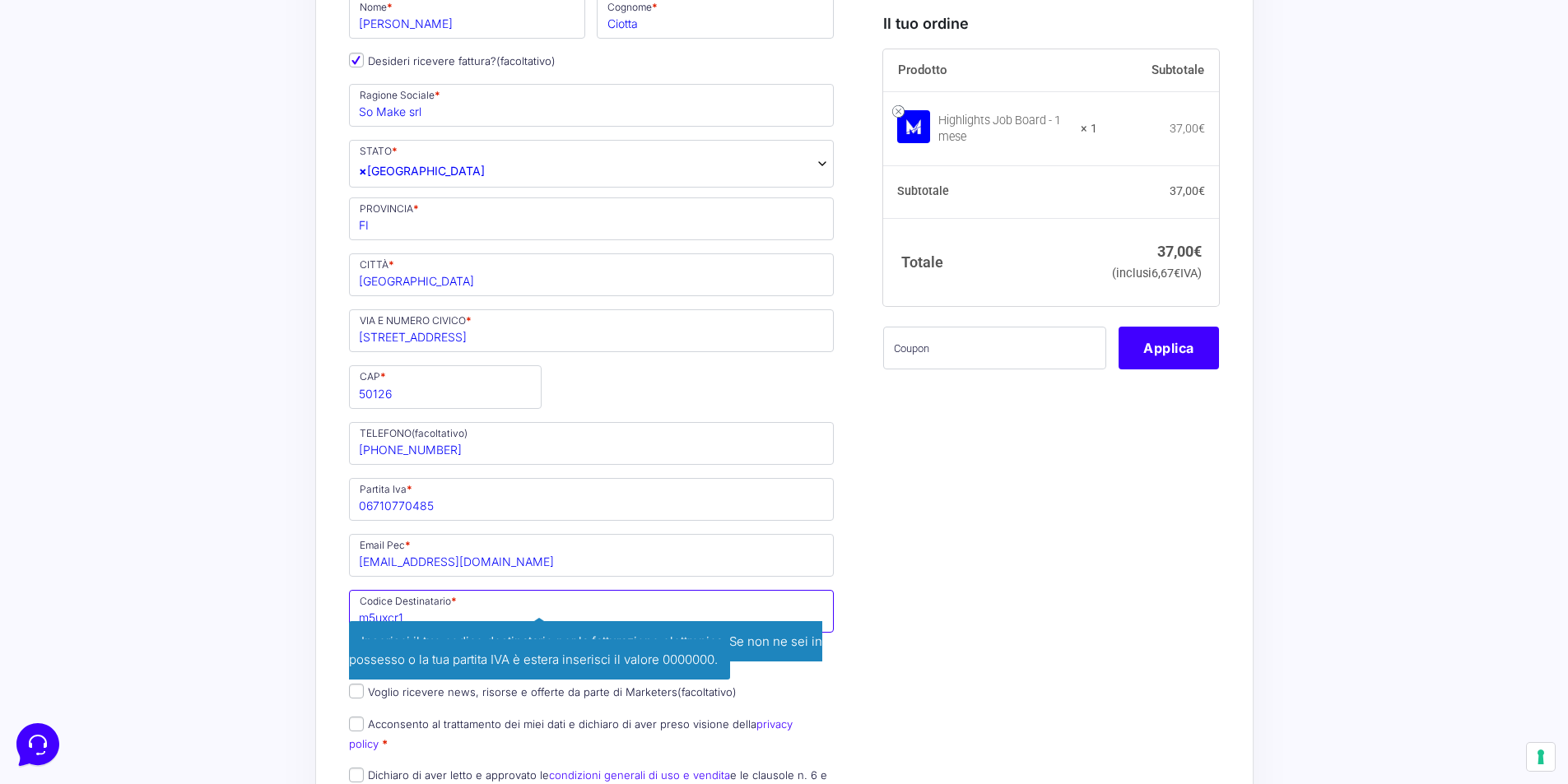
type input "m5uxcr1"
click at [188, 426] on div "Acquisti Protetti Reso Gratuito Pagamenti Flessibili “Highlights Job Board – 1 …" at bounding box center [784, 361] width 1568 height 1875
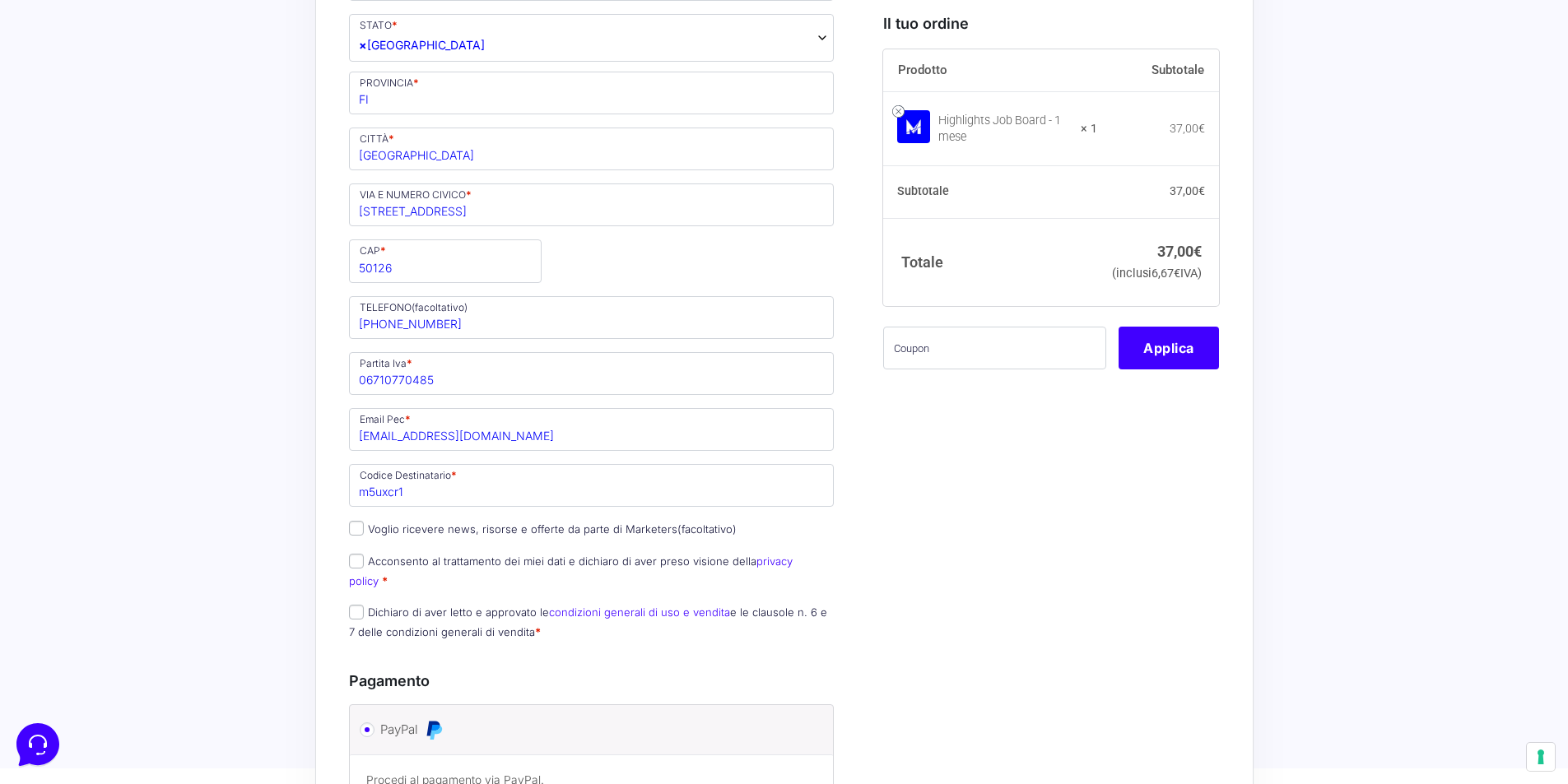
scroll to position [741, 0]
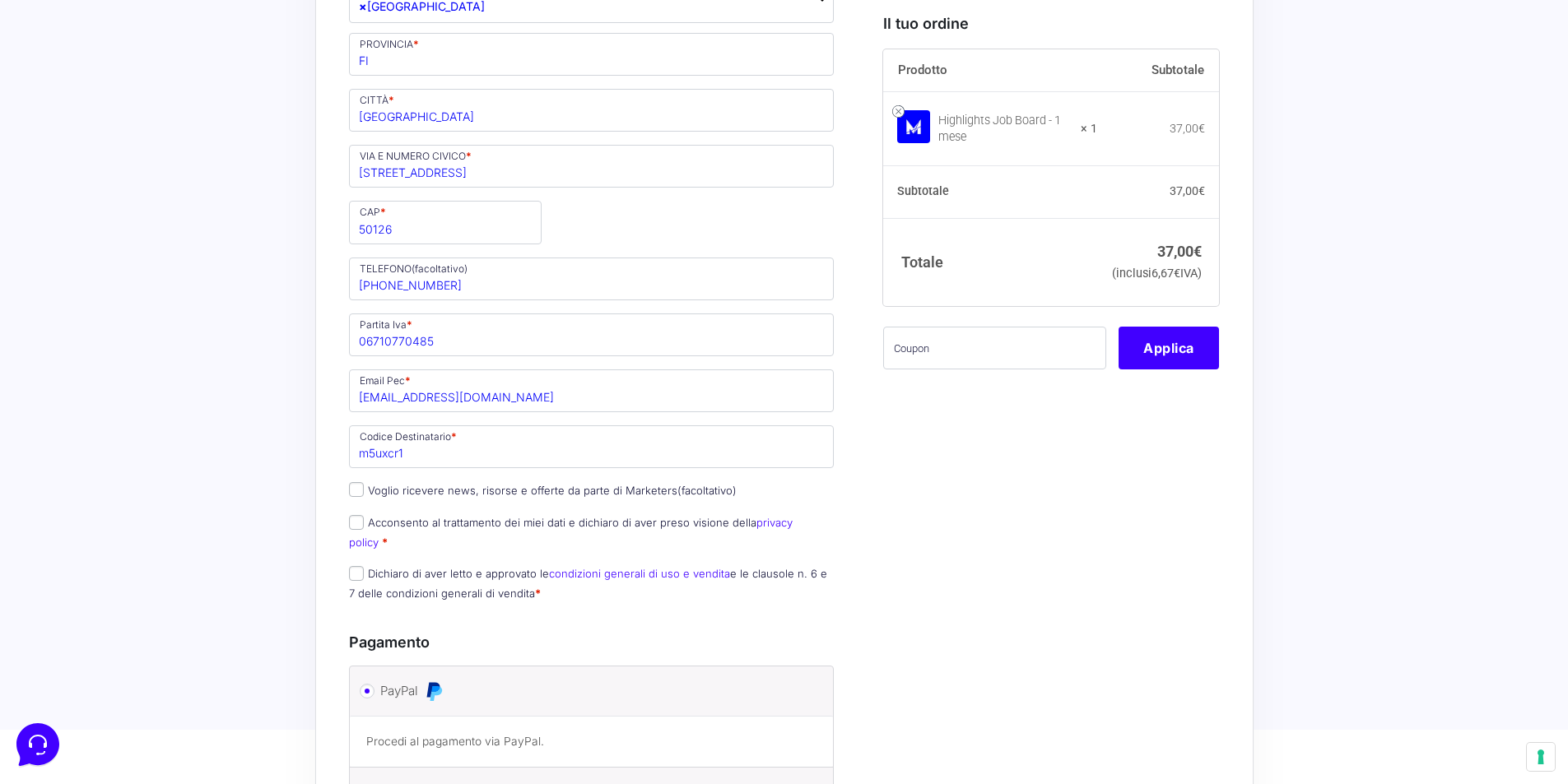
click at [442, 523] on label "Acconsento al trattamento dei miei dati e dichiaro di aver preso visione della …" at bounding box center [571, 532] width 444 height 32
click at [363, 523] on input "Acconsento al trattamento dei miei dati e dichiaro di aver preso visione della …" at bounding box center [356, 522] width 15 height 15
checkbox input "true"
click at [361, 566] on input "Dichiaro di aver letto e approvato le condizioni generali di uso e vendita e le…" at bounding box center [356, 573] width 15 height 15
checkbox input "true"
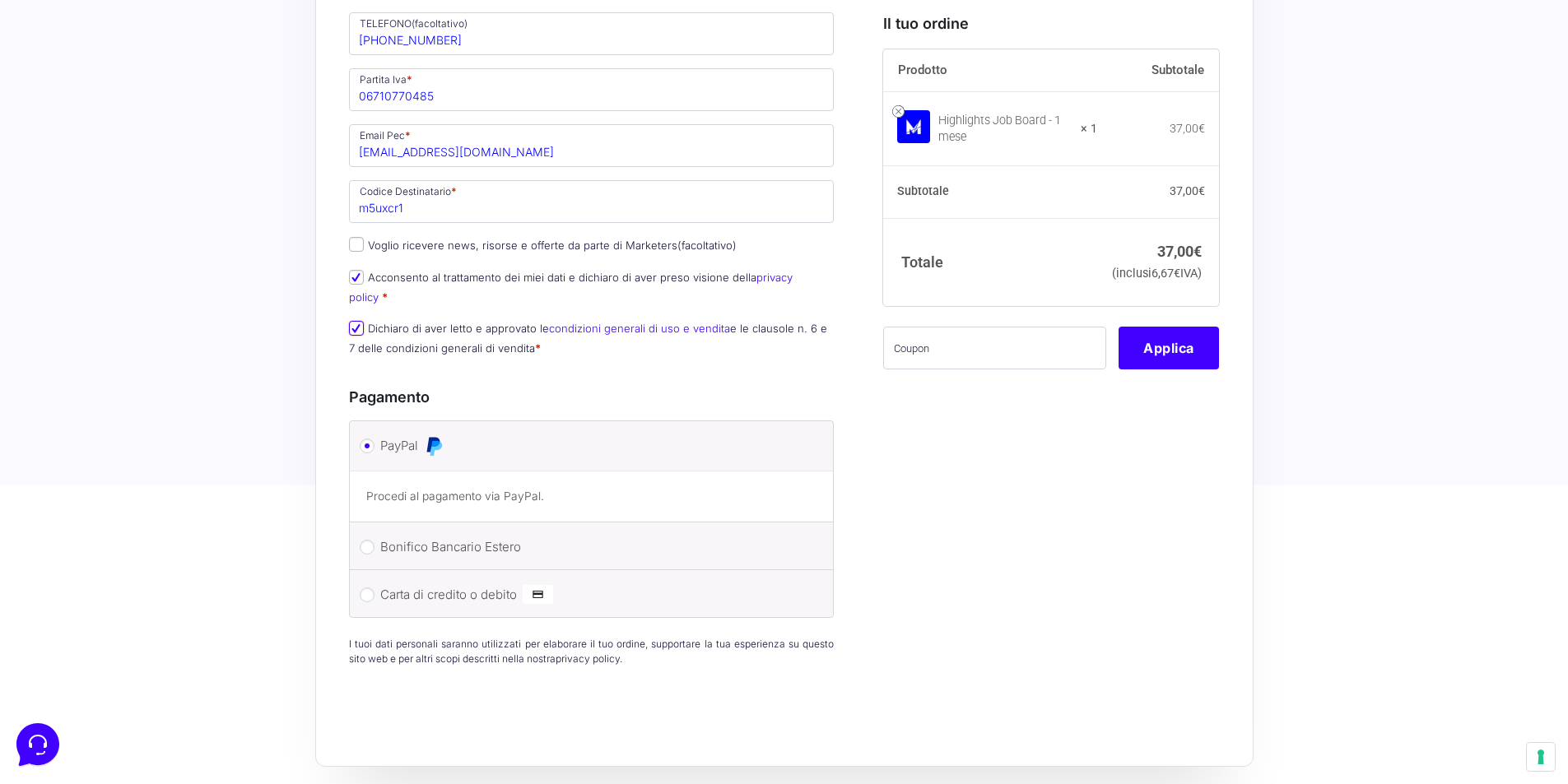
scroll to position [987, 0]
click at [363, 586] on input "Carta di credito o debito" at bounding box center [367, 593] width 15 height 15
radio input "true"
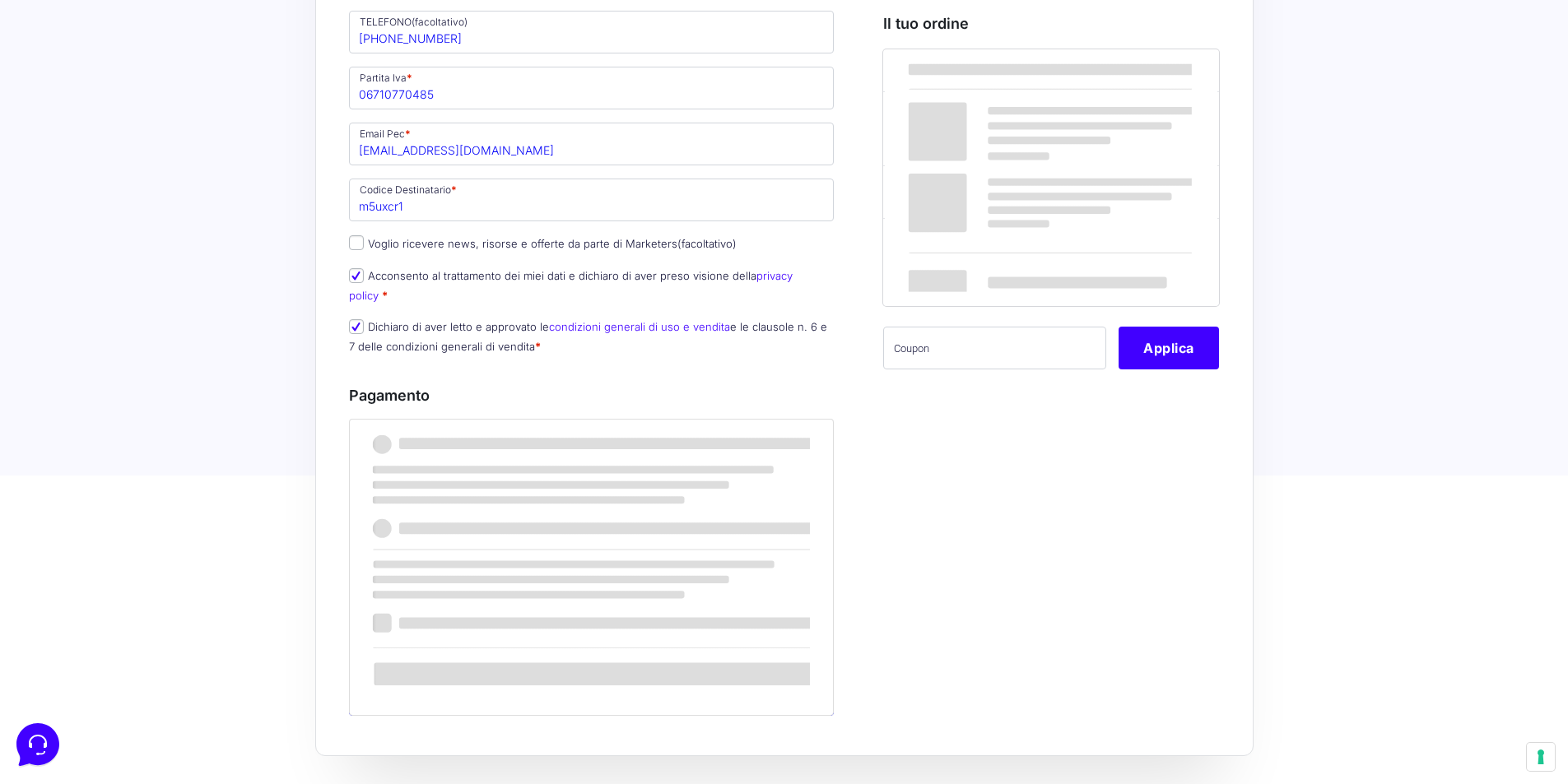
scroll to position [1119, 0]
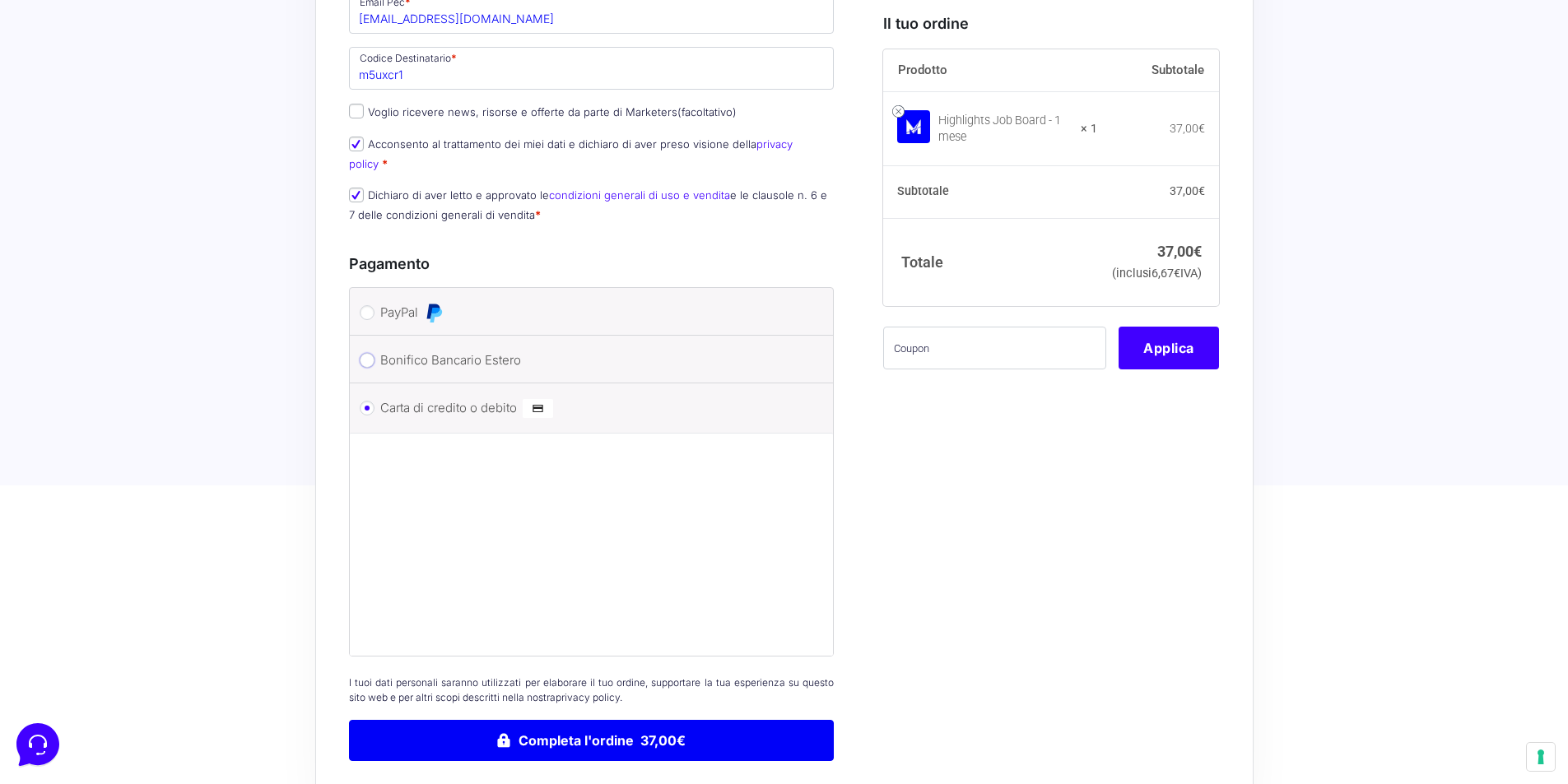
click at [366, 353] on input "Bonifico Bancario Estero" at bounding box center [367, 360] width 15 height 15
radio input "true"
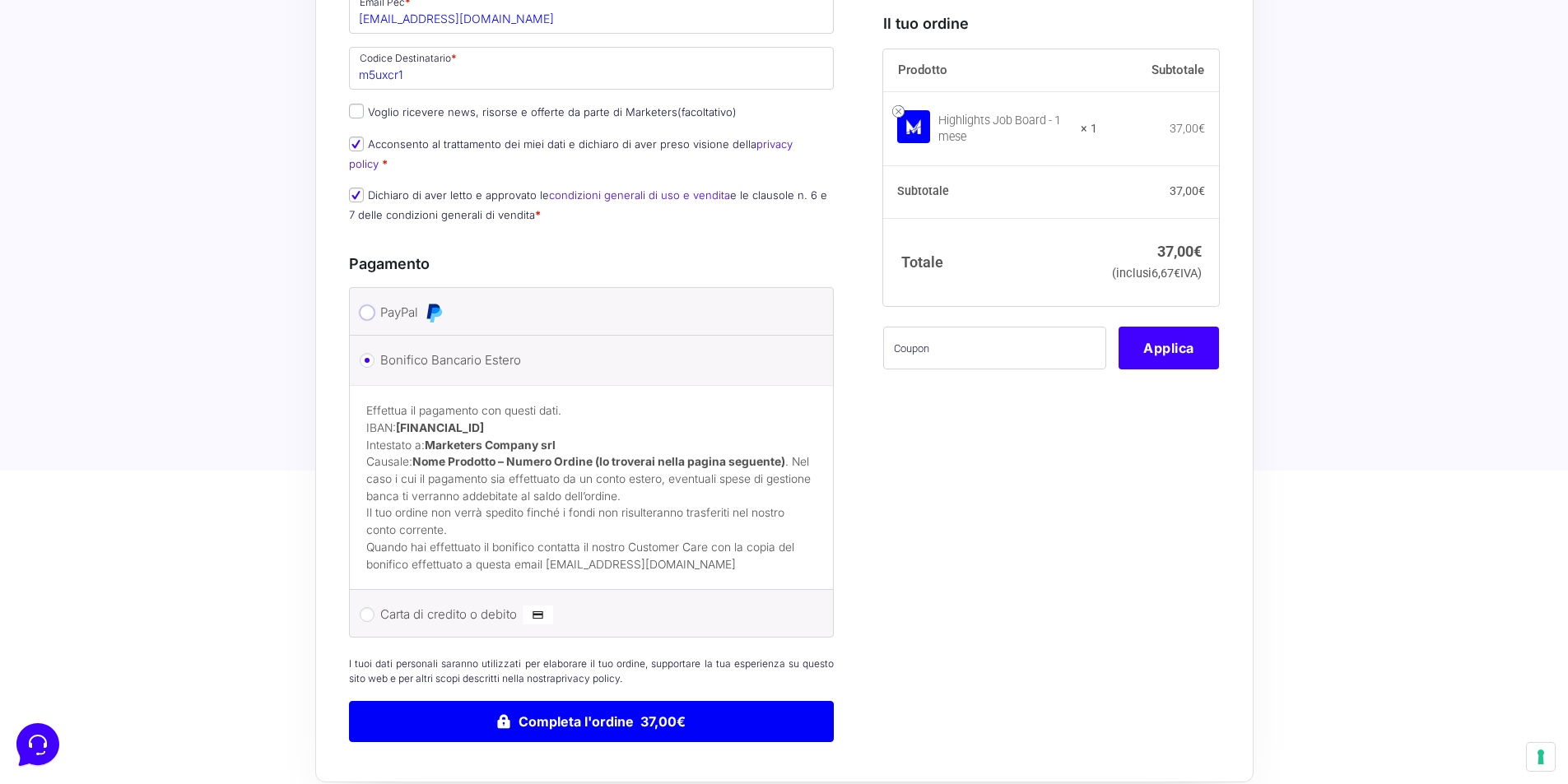
click at [365, 305] on input "PayPal" at bounding box center [367, 312] width 15 height 15
radio input "true"
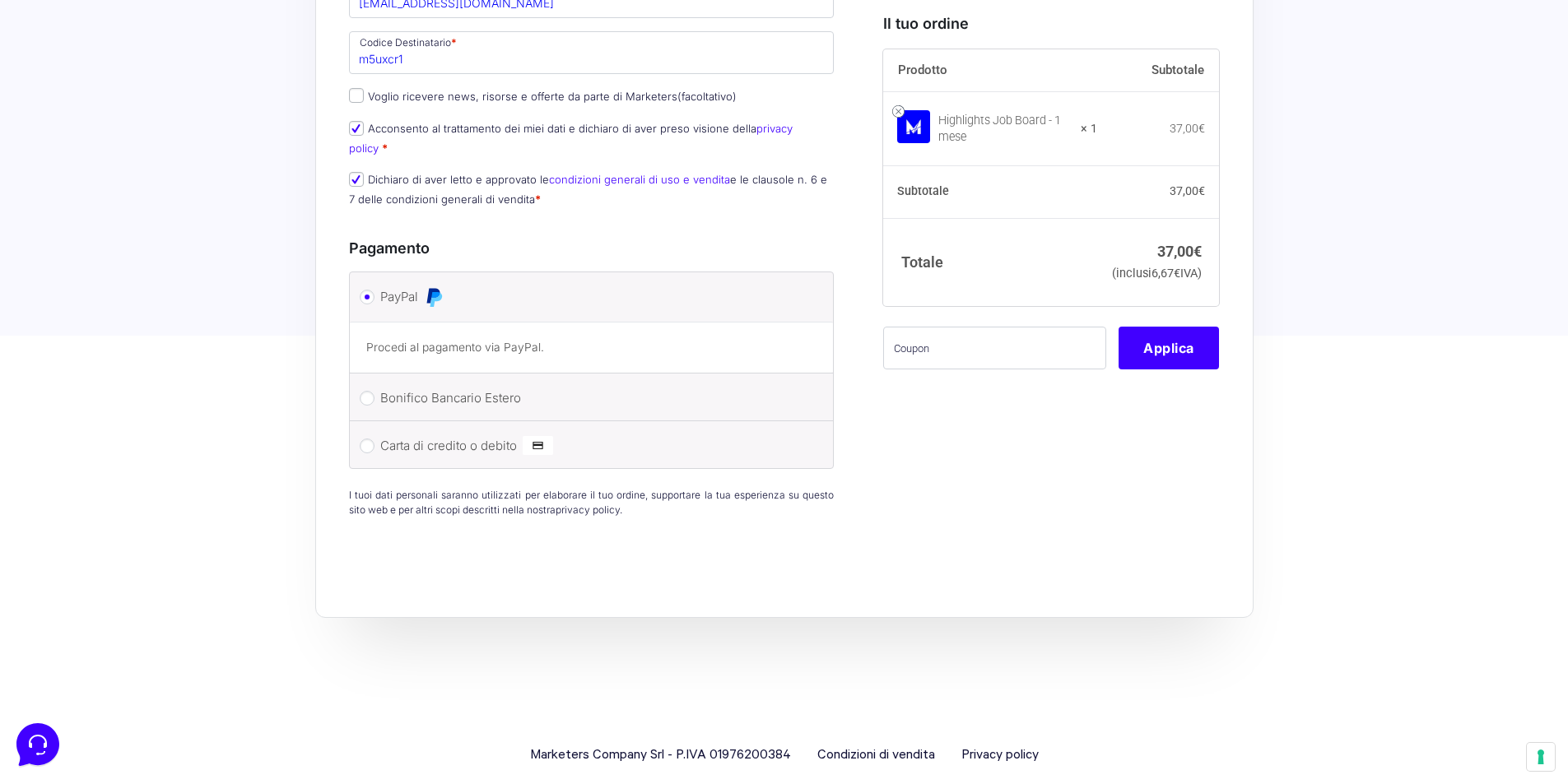
scroll to position [1139, 0]
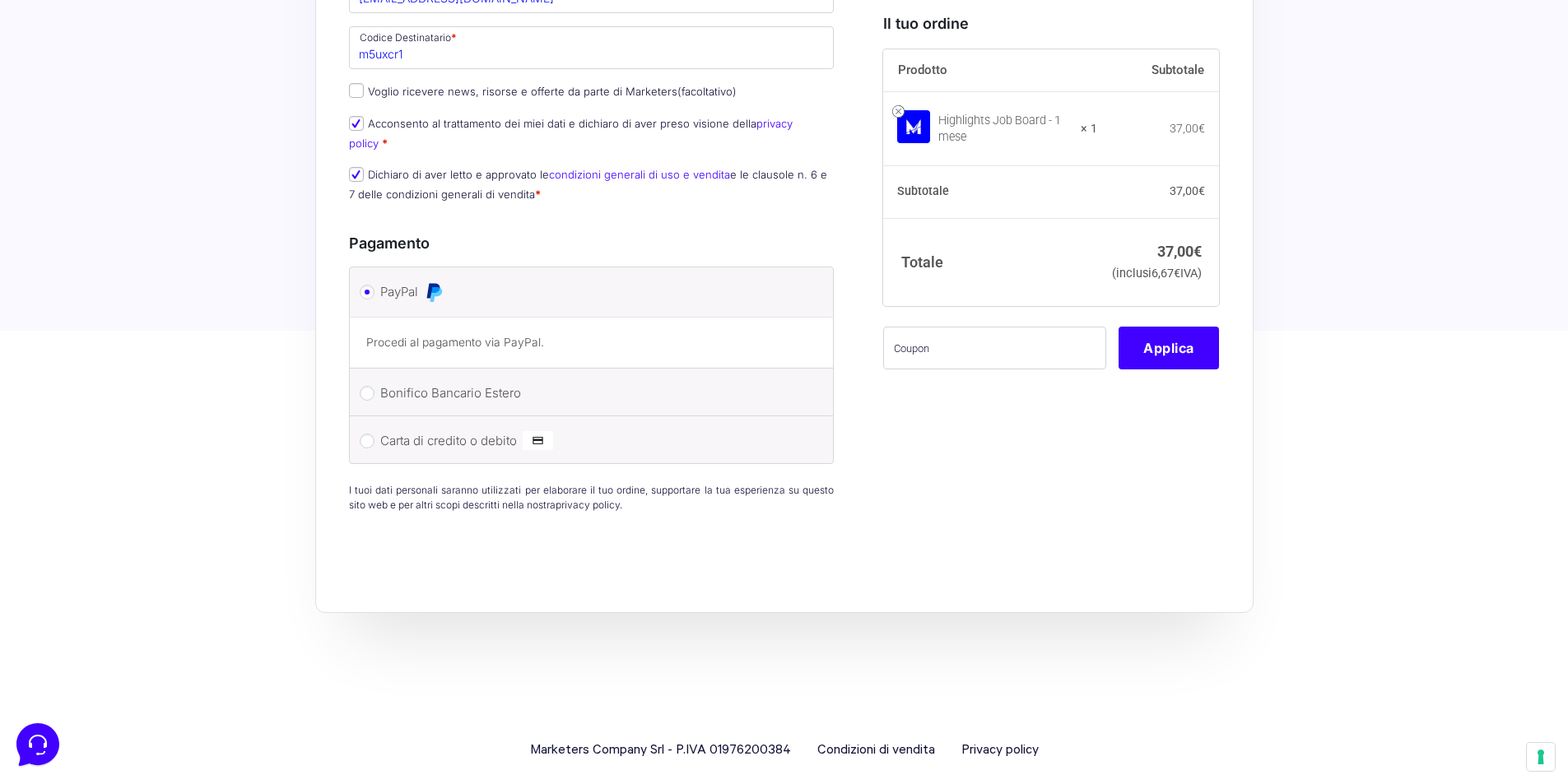
click at [432, 429] on label "Carta di credito o debito" at bounding box center [589, 441] width 417 height 25
click at [375, 434] on input "Carta di credito o debito" at bounding box center [367, 441] width 15 height 15
radio input "true"
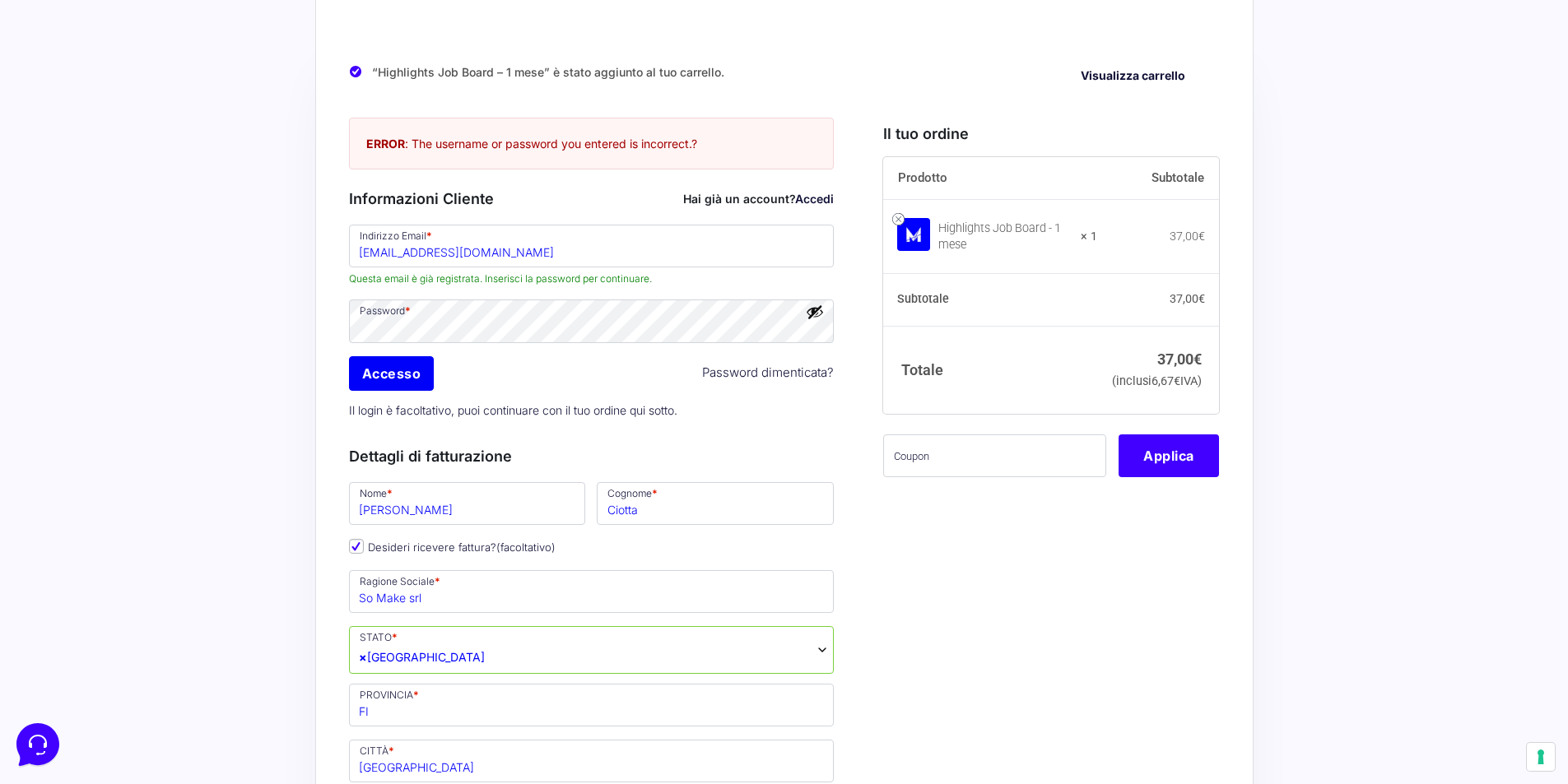
scroll to position [0, 0]
